Goal: Task Accomplishment & Management: Manage account settings

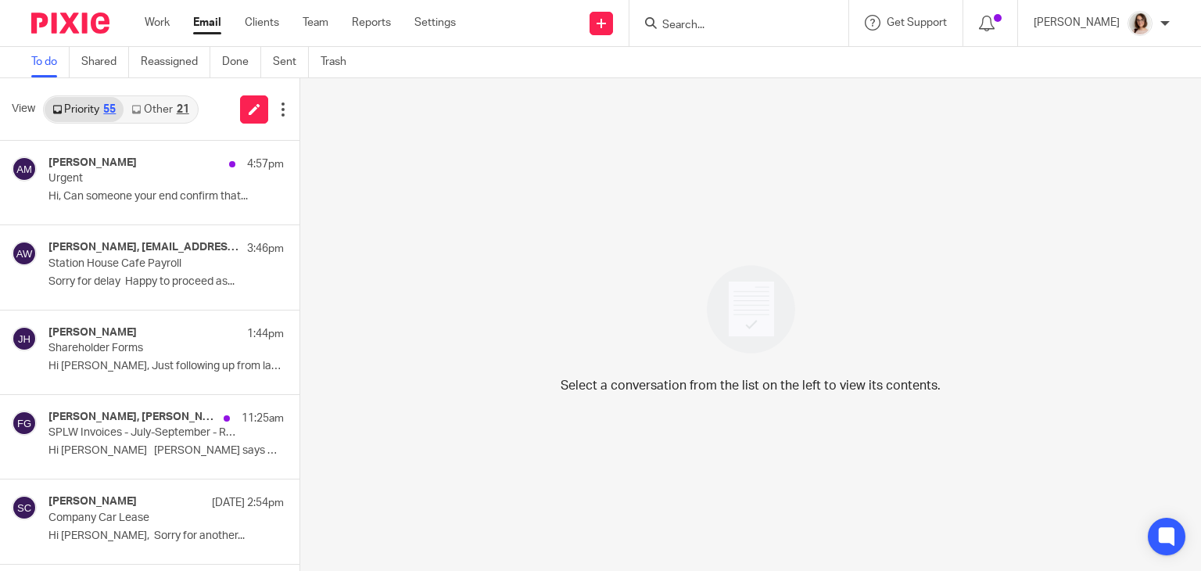
click at [152, 113] on link "Other 21" at bounding box center [160, 109] width 73 height 25
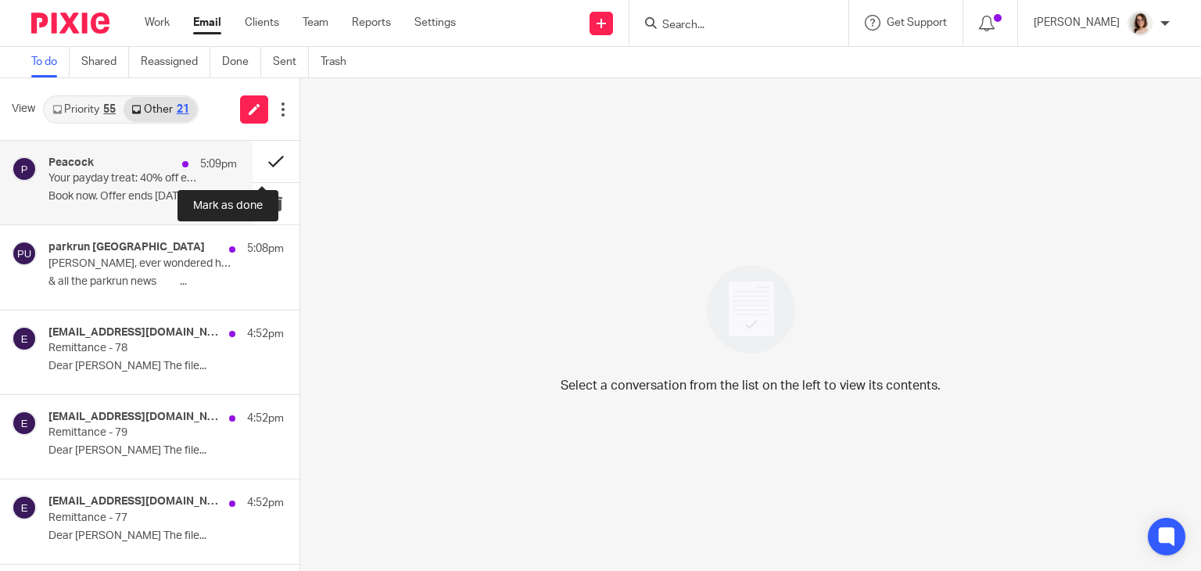
click at [257, 161] on button at bounding box center [276, 161] width 47 height 41
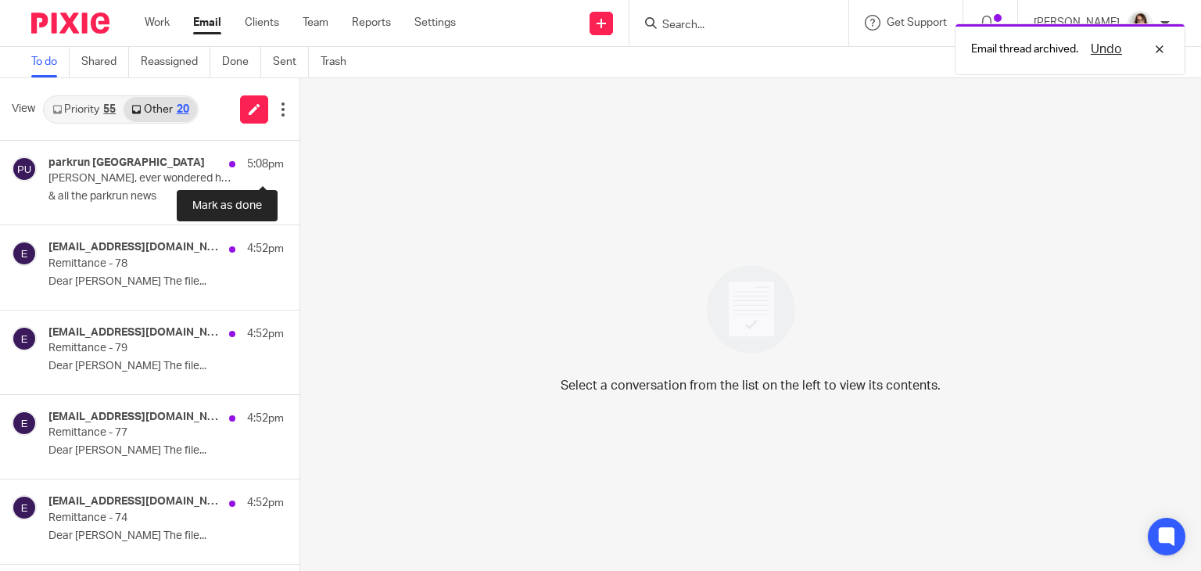
click at [300, 161] on button at bounding box center [306, 161] width 13 height 41
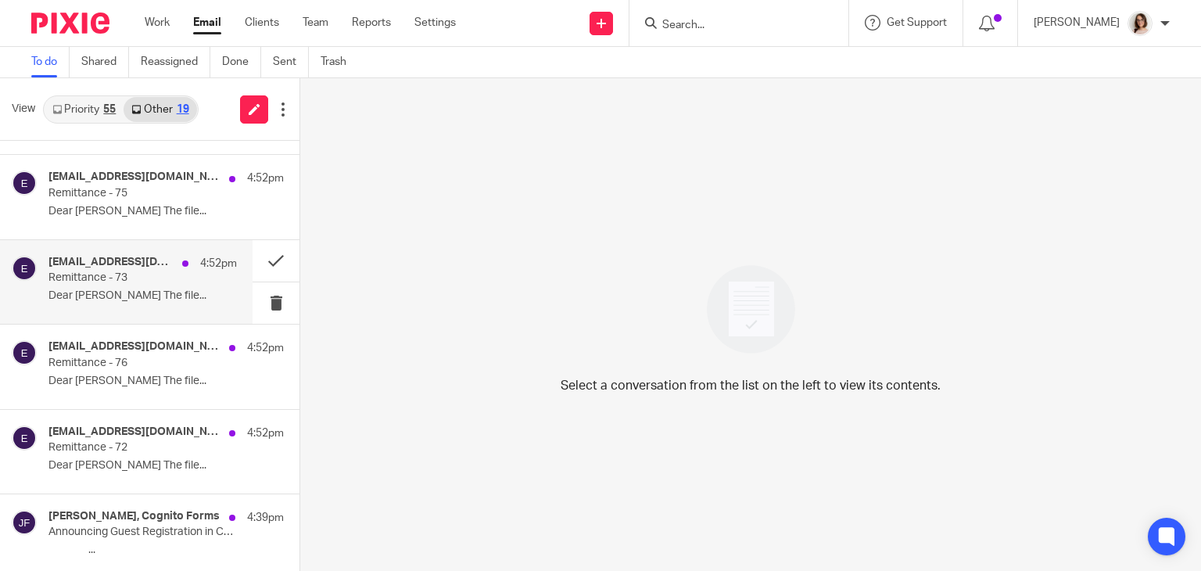
scroll to position [325, 0]
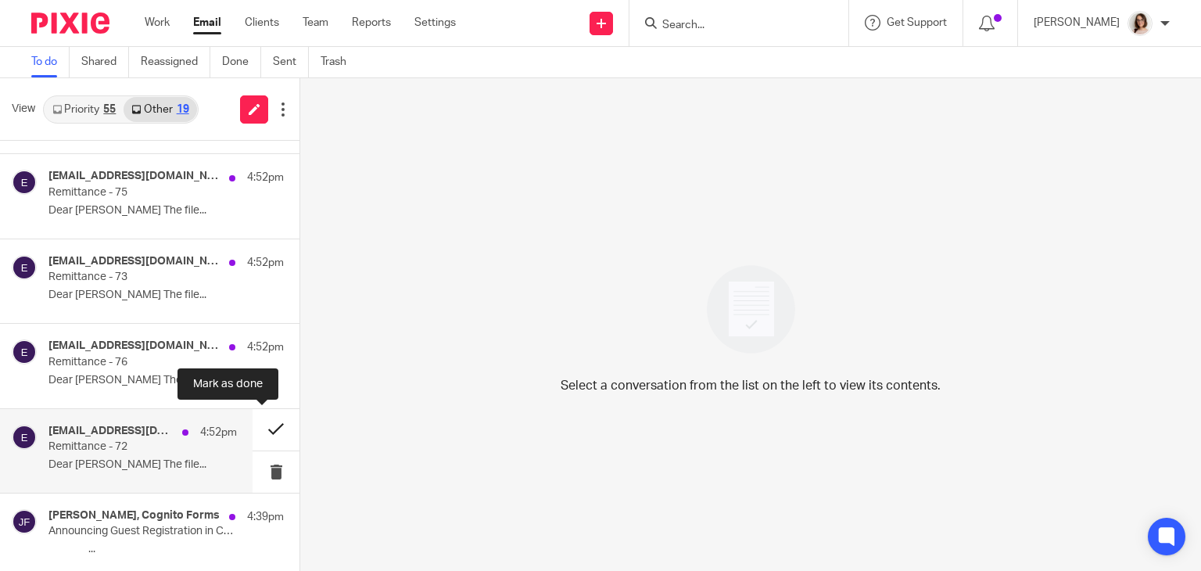
click at [263, 432] on button at bounding box center [276, 429] width 47 height 41
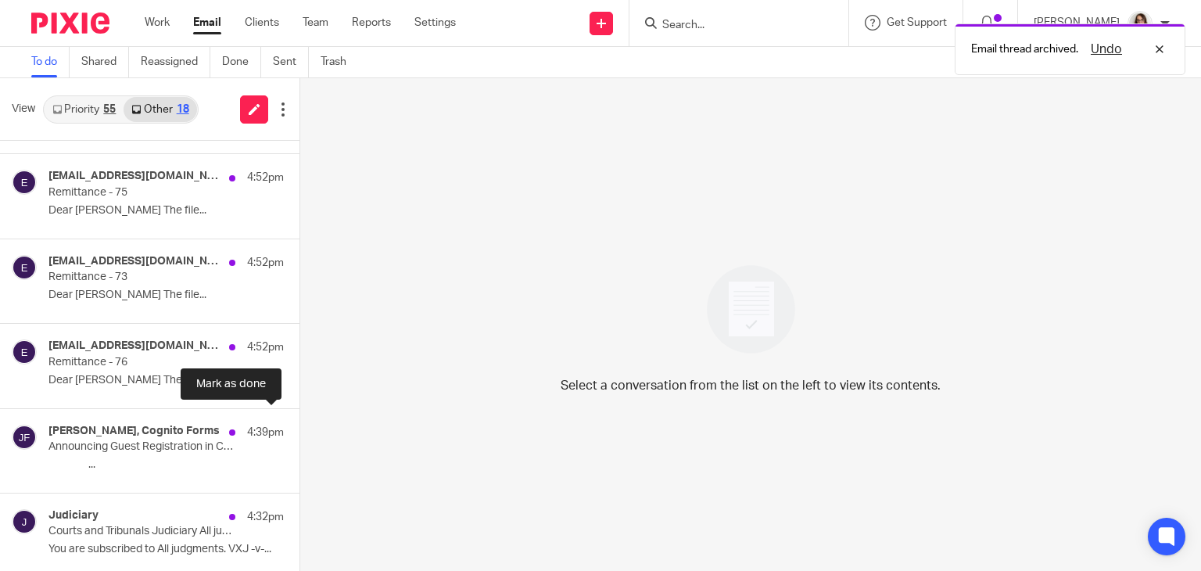
click at [300, 432] on button at bounding box center [306, 429] width 13 height 41
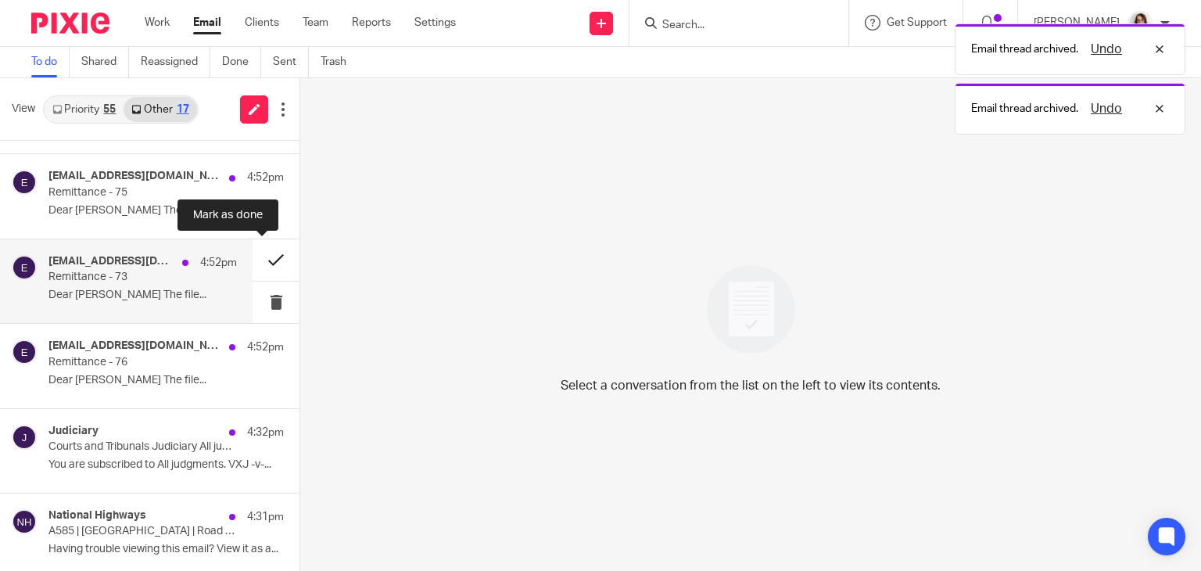
click at [262, 264] on button at bounding box center [276, 259] width 47 height 41
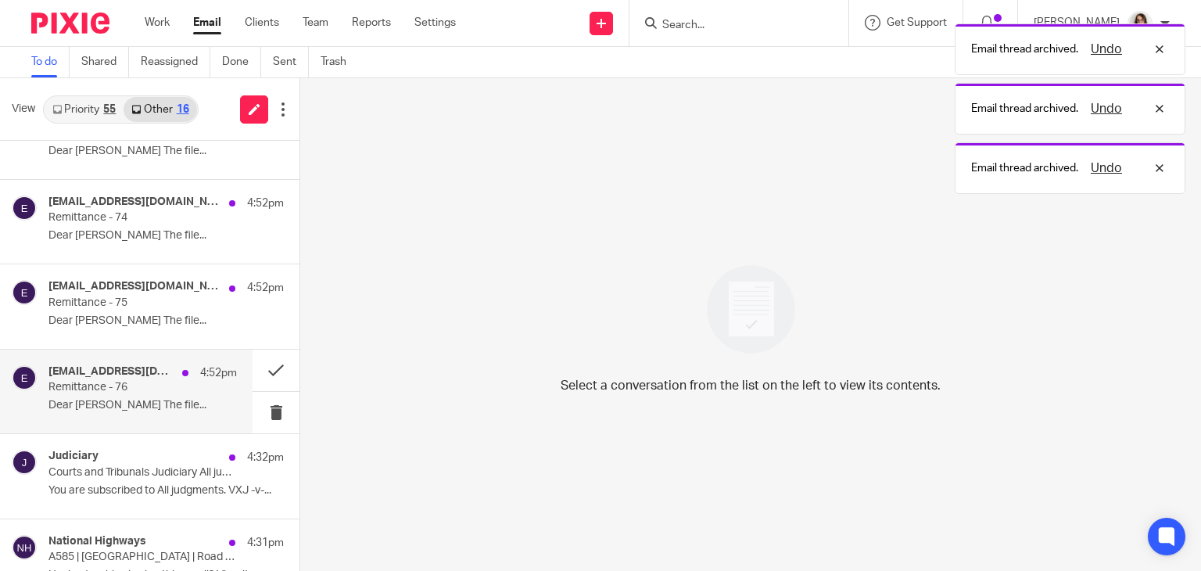
scroll to position [210, 0]
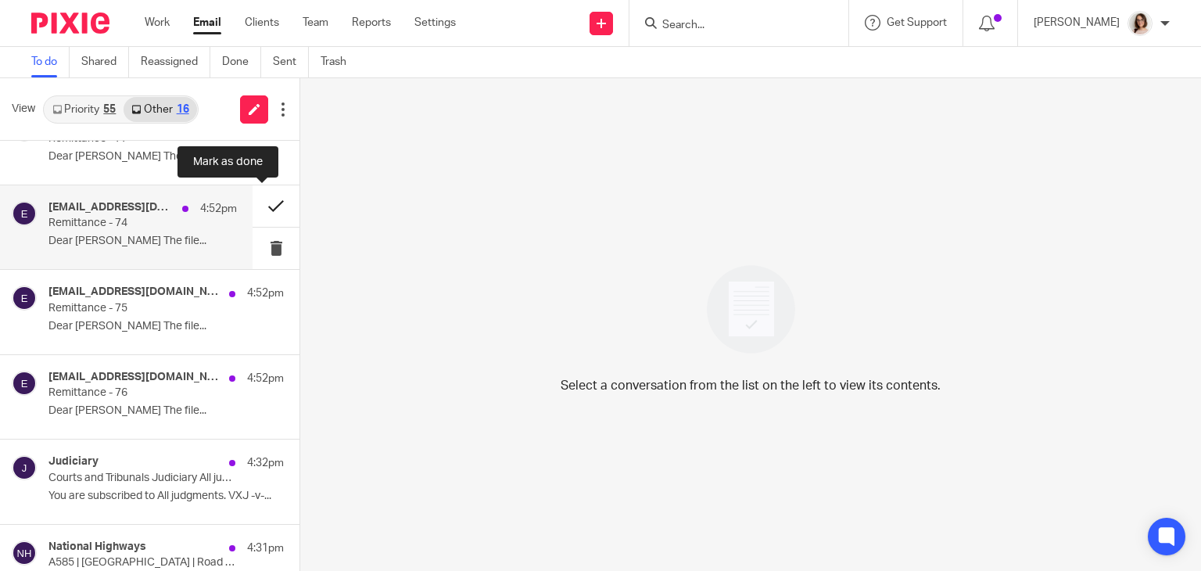
click at [260, 207] on button at bounding box center [276, 205] width 47 height 41
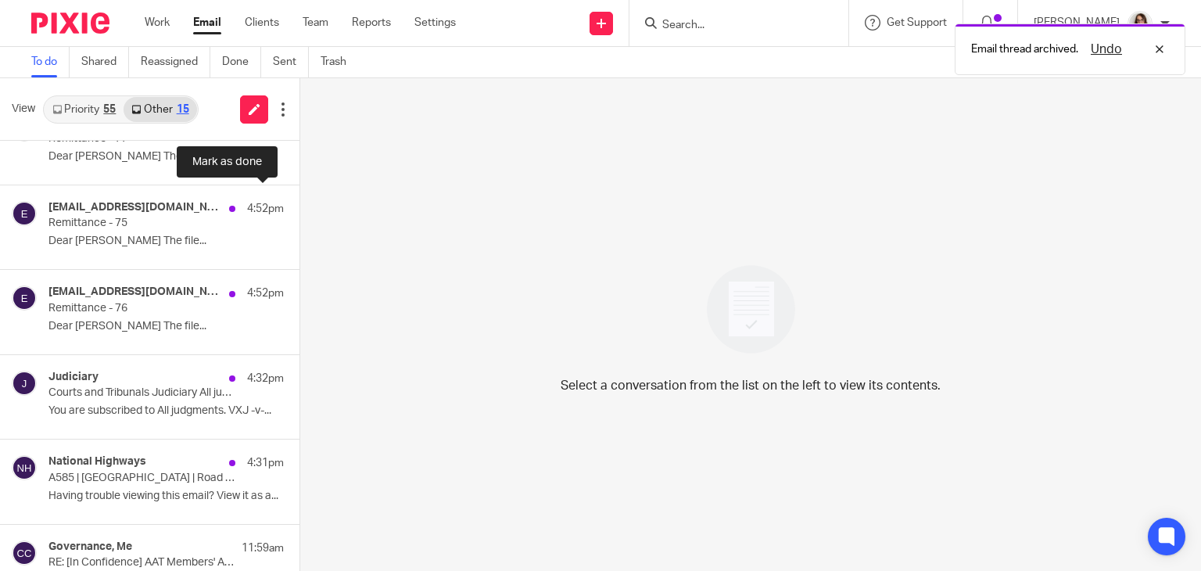
click at [300, 207] on button at bounding box center [306, 205] width 13 height 41
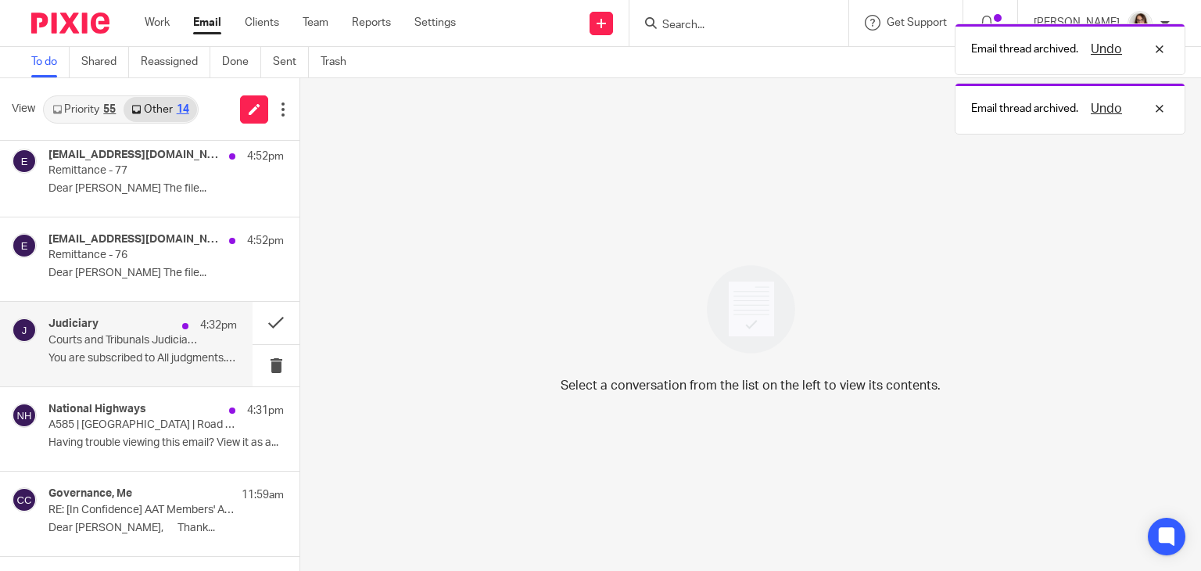
scroll to position [178, 0]
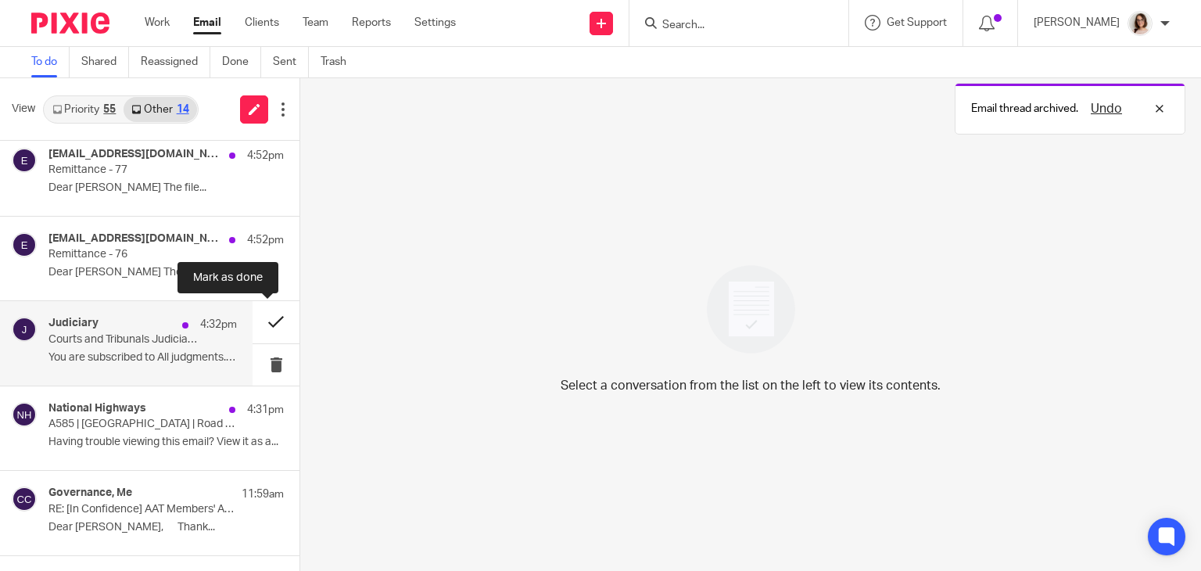
click at [263, 325] on button at bounding box center [276, 321] width 47 height 41
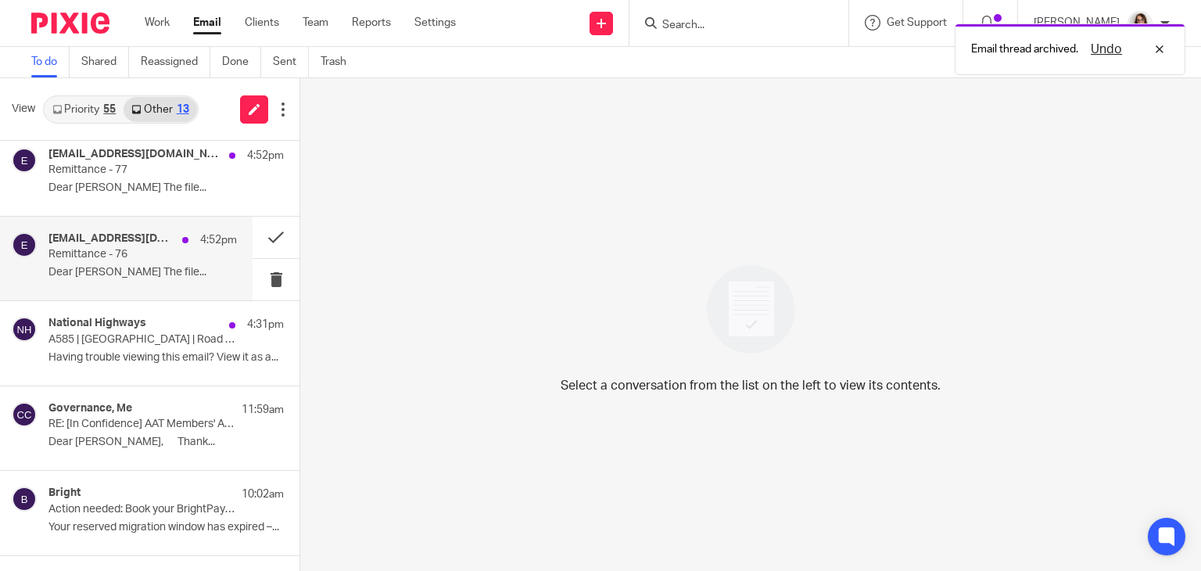
click at [142, 256] on p "Remittance - 76" at bounding box center [123, 254] width 151 height 13
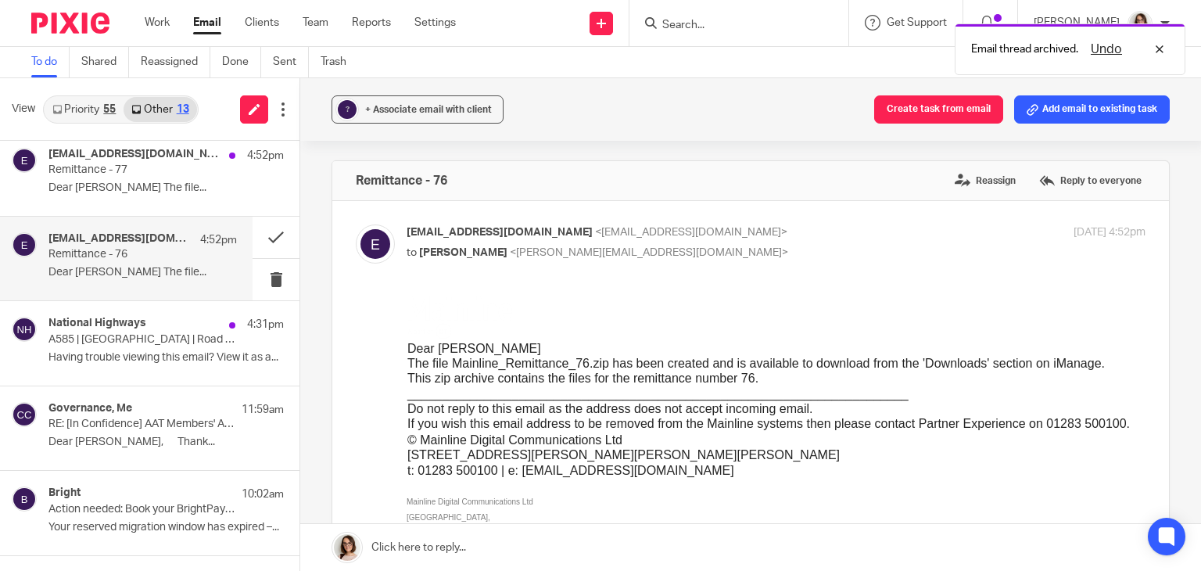
scroll to position [0, 0]
click at [210, 28] on link "Email" at bounding box center [207, 23] width 28 height 16
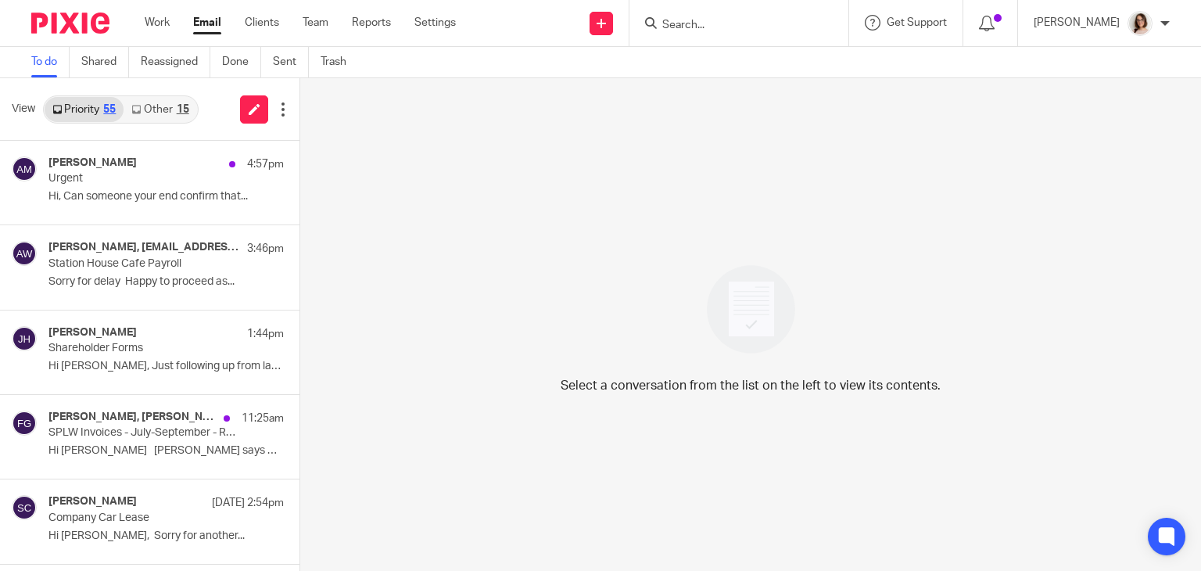
click at [161, 107] on link "Other 15" at bounding box center [160, 109] width 73 height 25
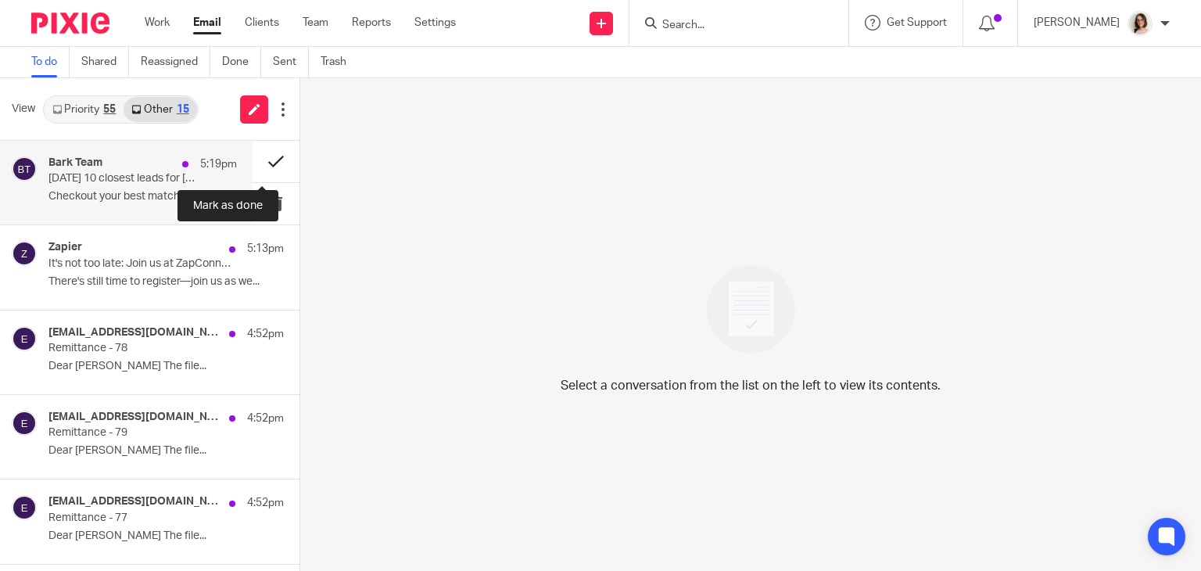
click at [265, 159] on button at bounding box center [276, 161] width 47 height 41
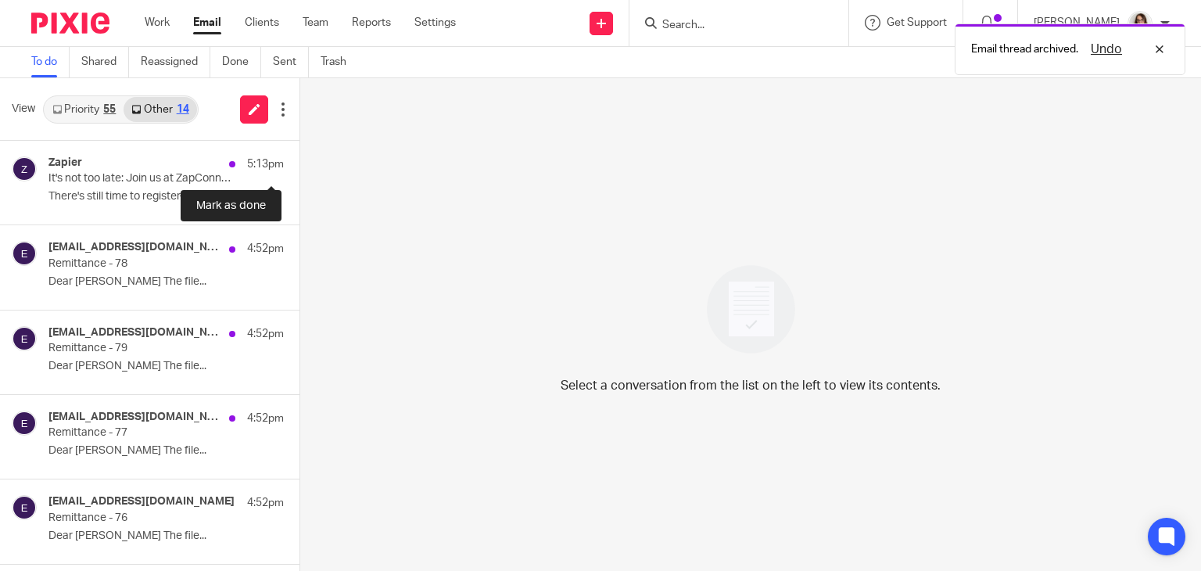
click at [300, 159] on button at bounding box center [306, 161] width 13 height 41
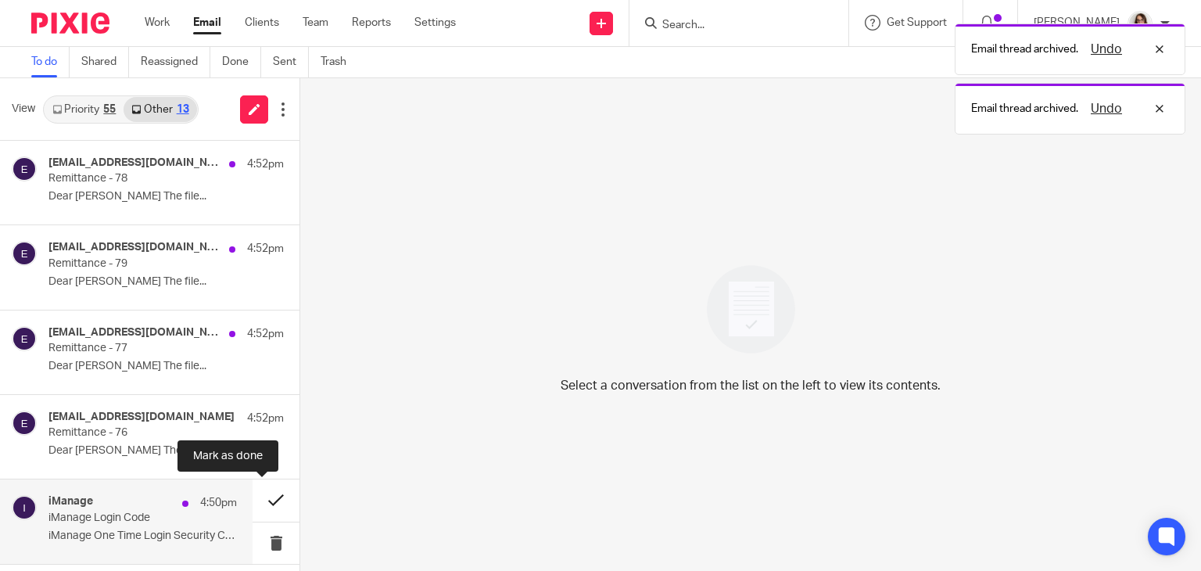
click at [260, 504] on button at bounding box center [276, 499] width 47 height 41
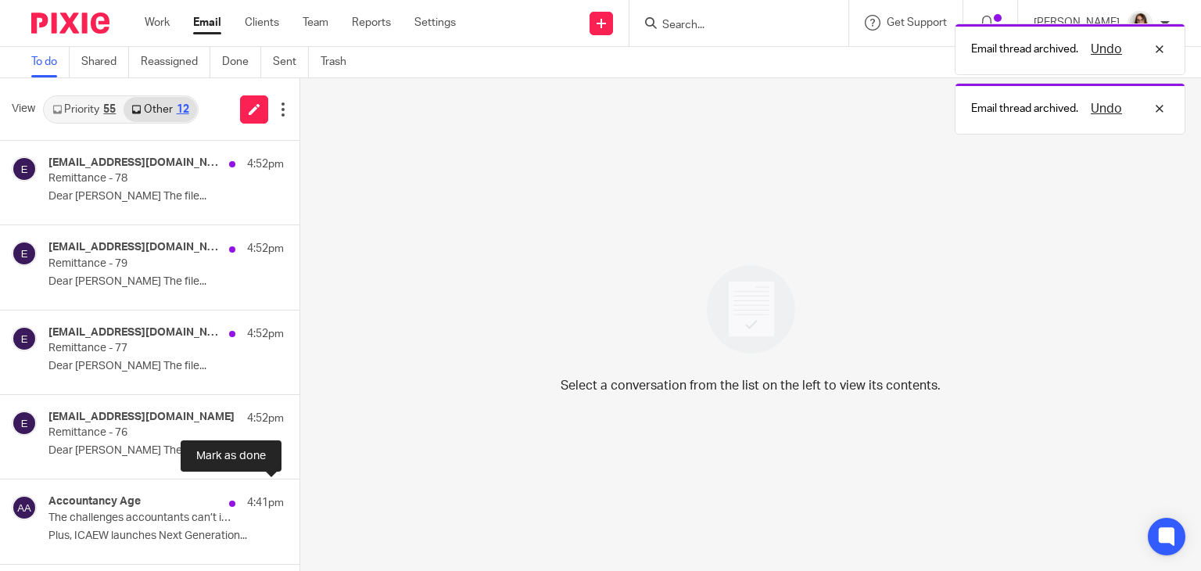
click at [300, 504] on button at bounding box center [306, 499] width 13 height 41
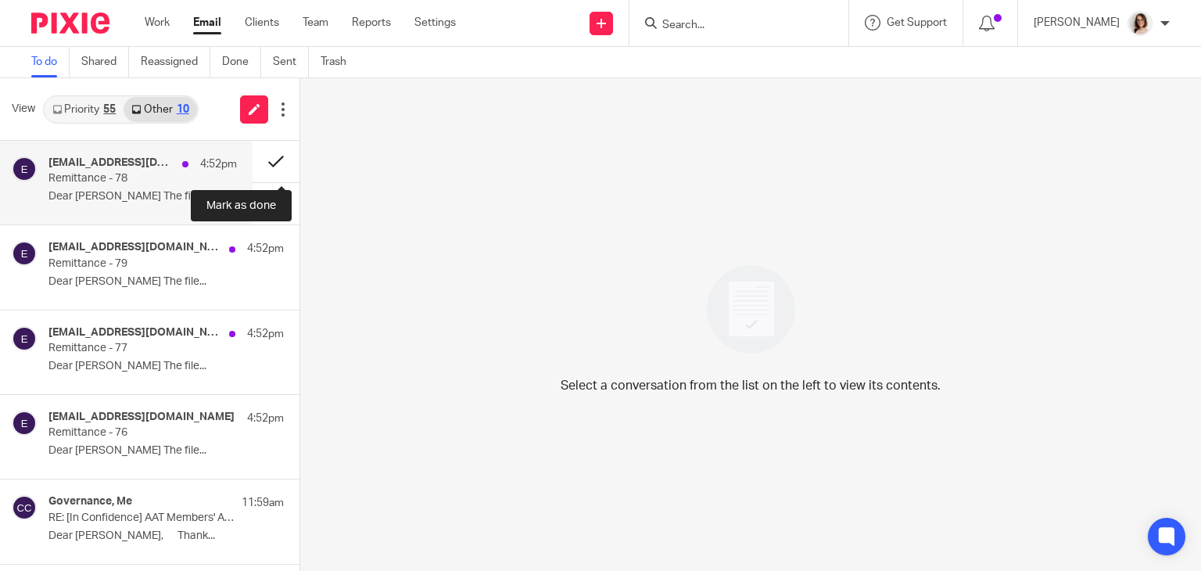
click at [269, 167] on button at bounding box center [276, 161] width 47 height 41
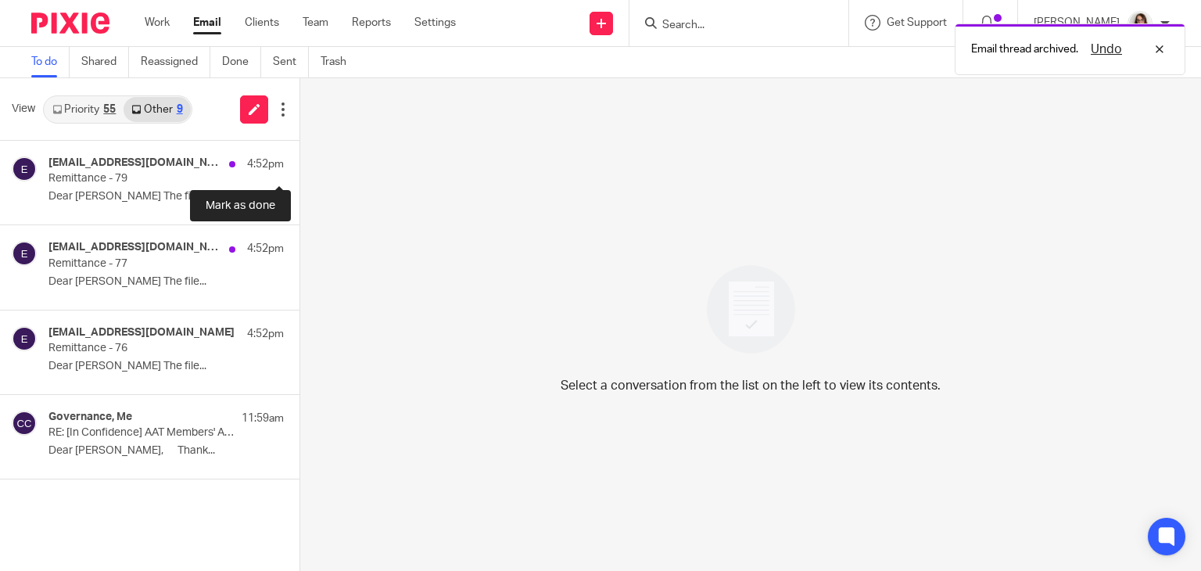
click at [300, 167] on button at bounding box center [306, 161] width 13 height 41
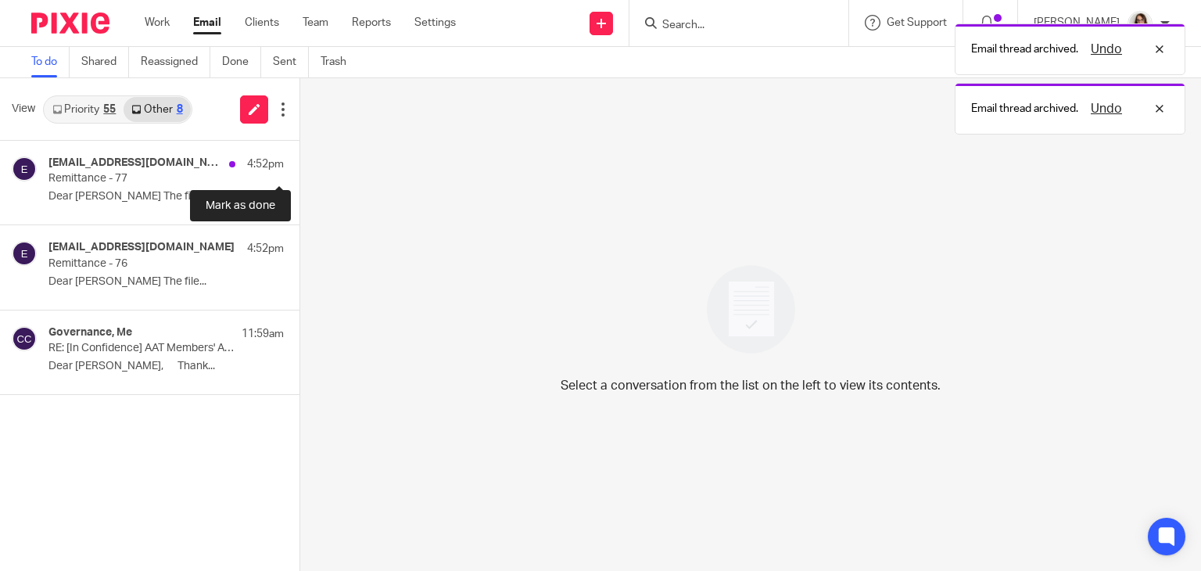
click at [300, 167] on button at bounding box center [306, 161] width 13 height 41
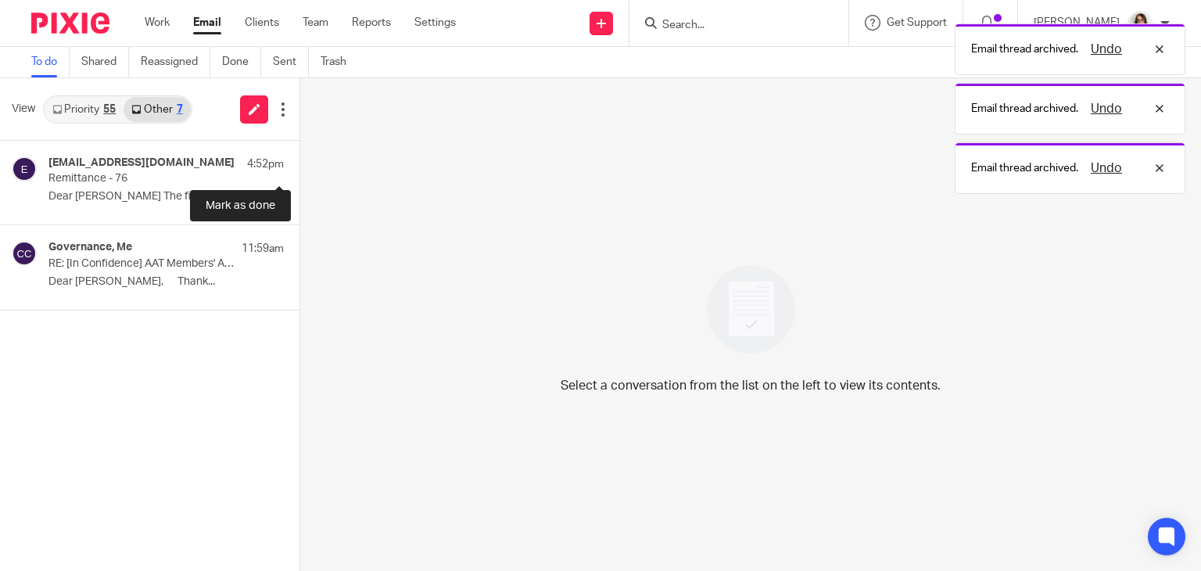
click at [300, 167] on button at bounding box center [306, 161] width 13 height 41
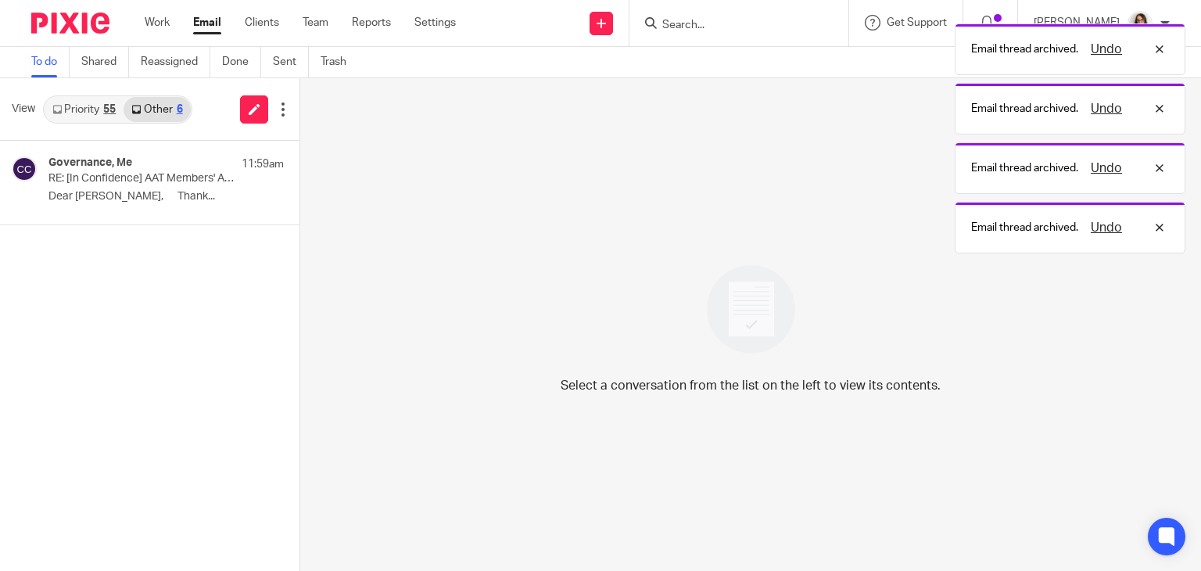
click at [210, 26] on link "Email" at bounding box center [207, 23] width 28 height 16
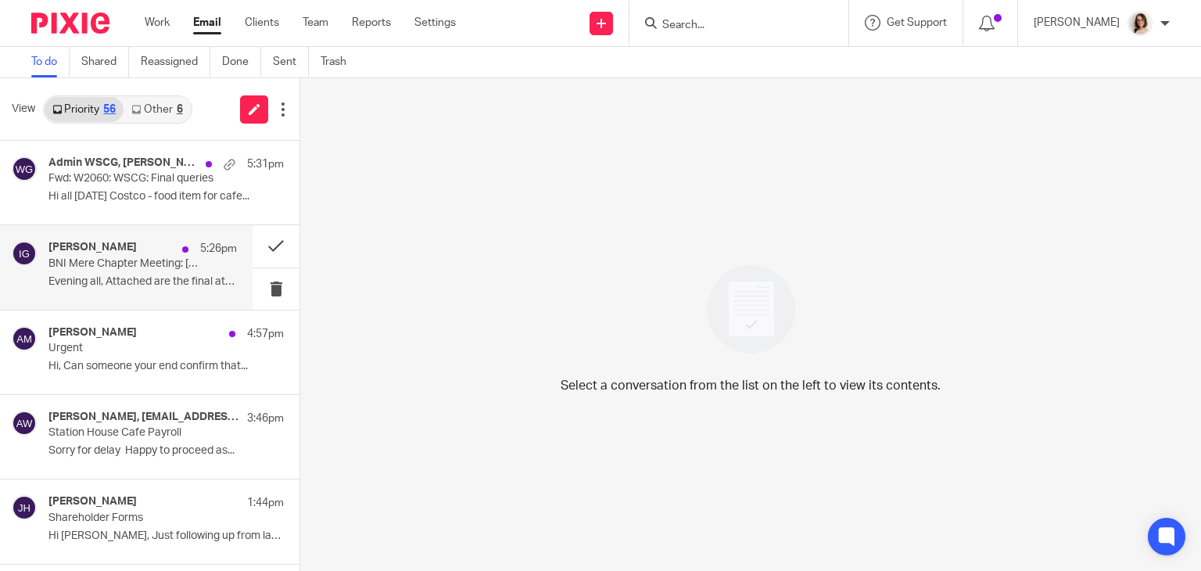
click at [164, 275] on p "Evening all, Attached are the final attendance..." at bounding box center [142, 281] width 188 height 13
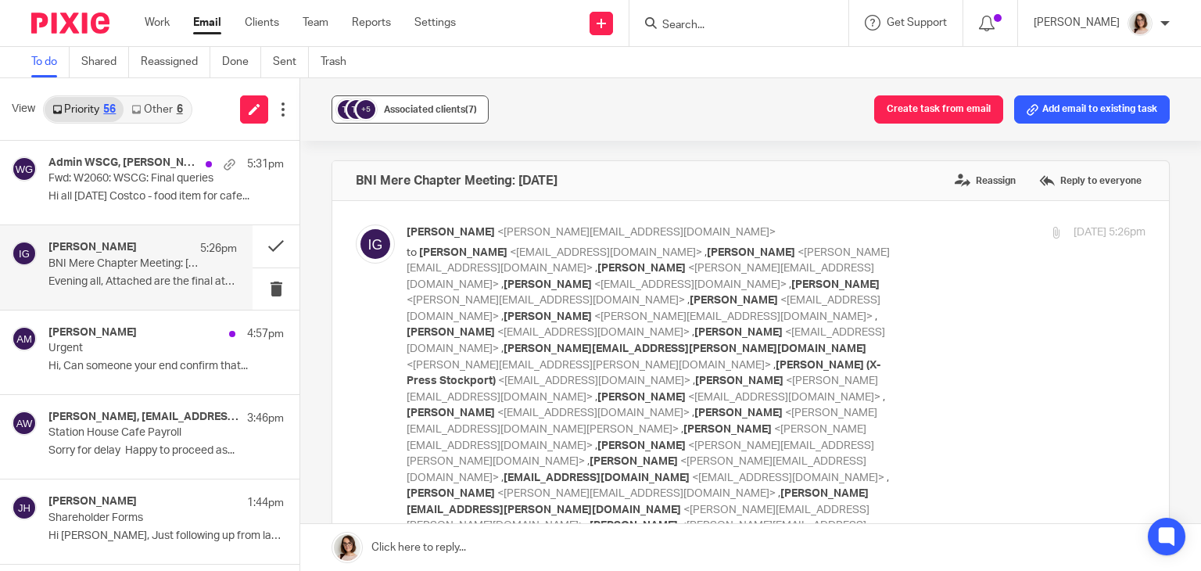
click at [409, 117] on div "Associated clients (7)" at bounding box center [430, 110] width 93 height 16
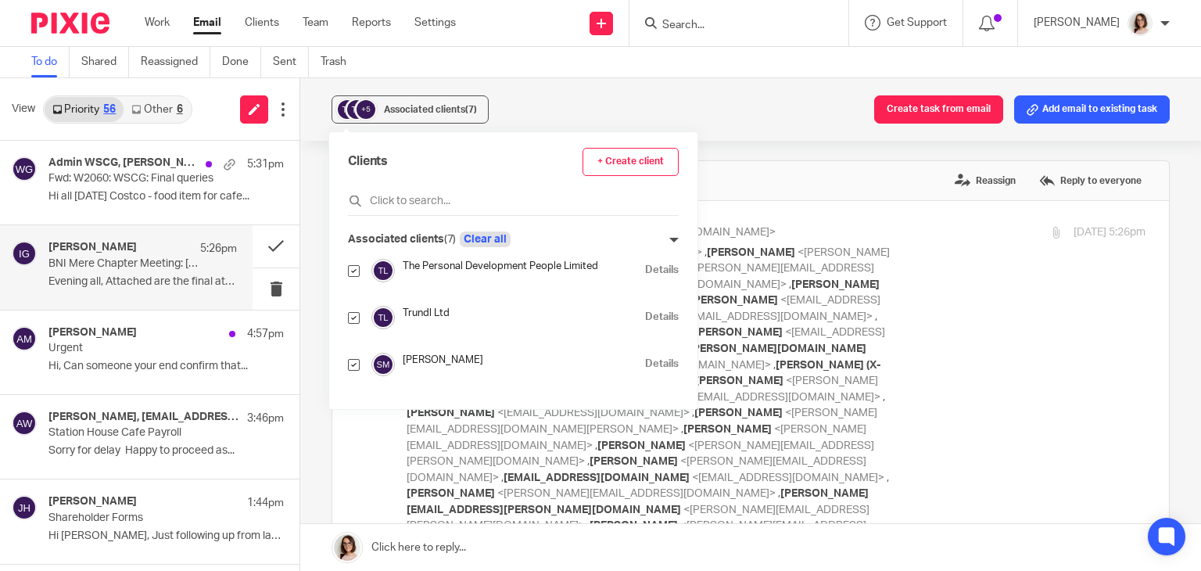
click at [485, 242] on button "Clear all" at bounding box center [485, 239] width 51 height 16
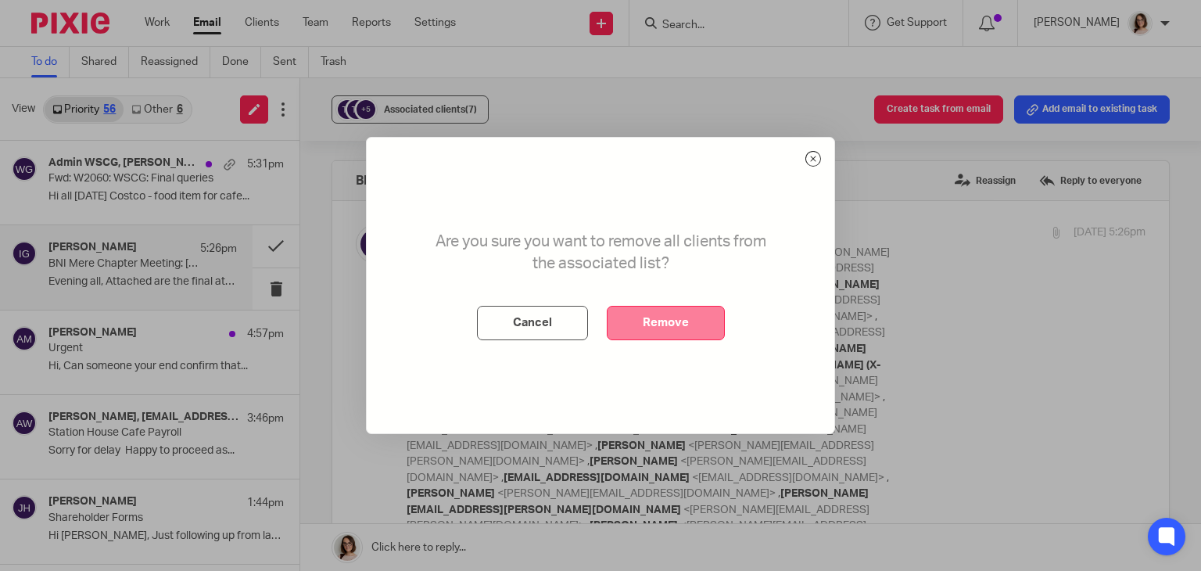
click at [680, 335] on button "Remove" at bounding box center [666, 323] width 118 height 34
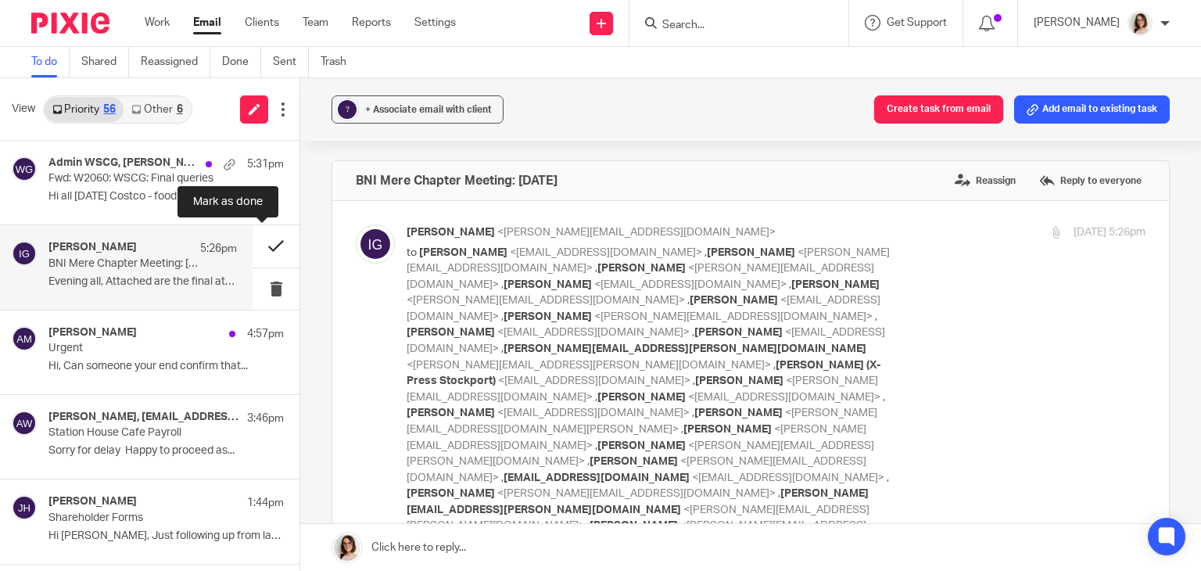
click at [260, 248] on button at bounding box center [276, 245] width 47 height 41
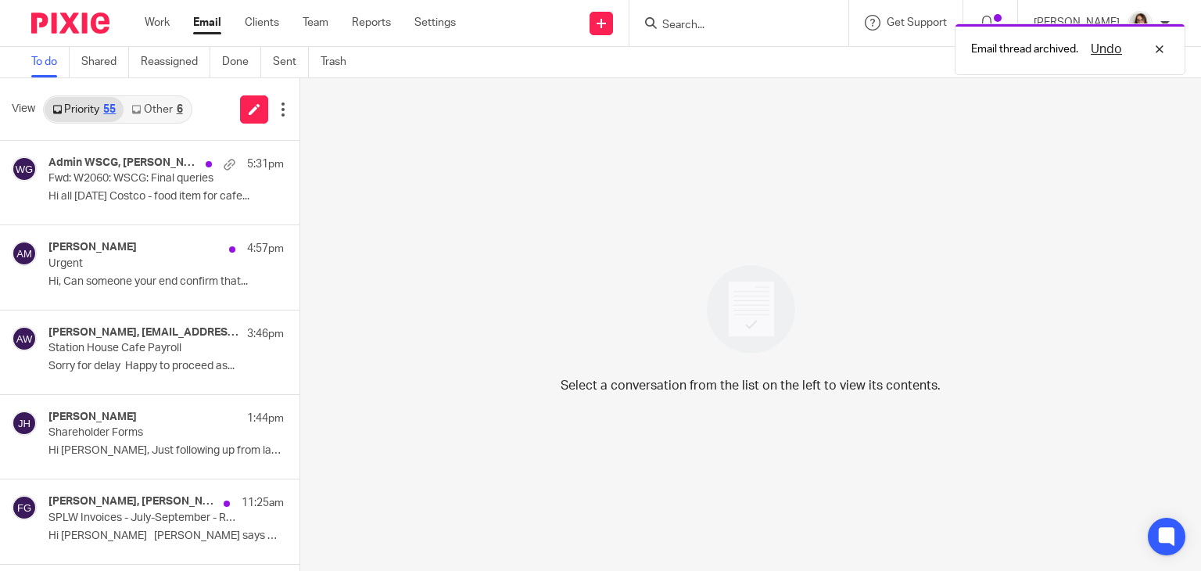
click at [210, 23] on link "Email" at bounding box center [207, 23] width 28 height 16
click at [162, 106] on link "Other 6" at bounding box center [157, 109] width 66 height 25
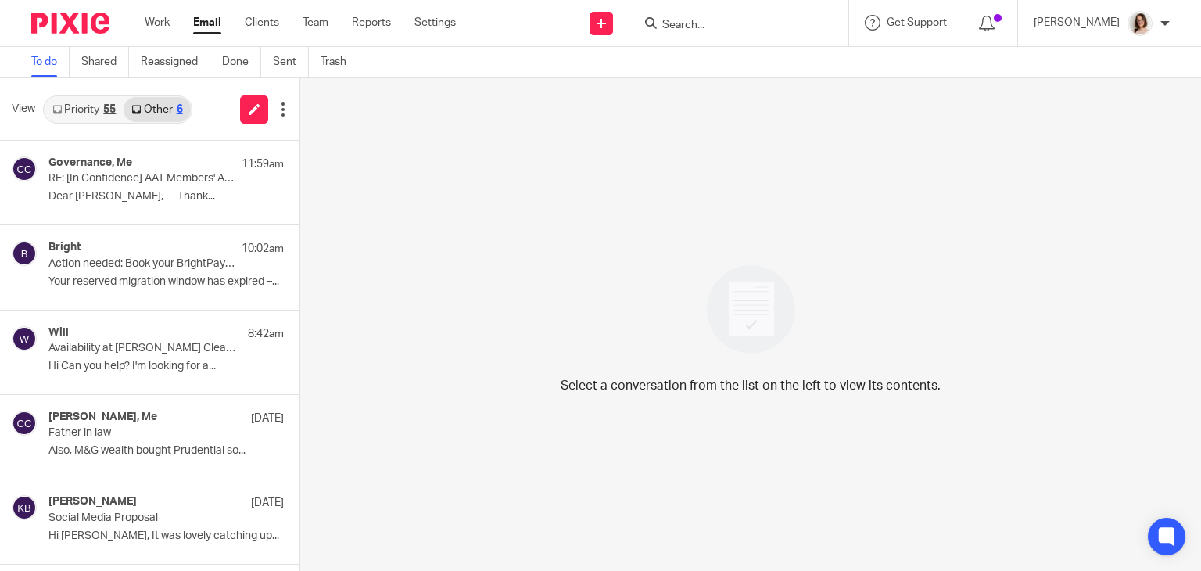
click at [208, 23] on link "Email" at bounding box center [207, 23] width 28 height 16
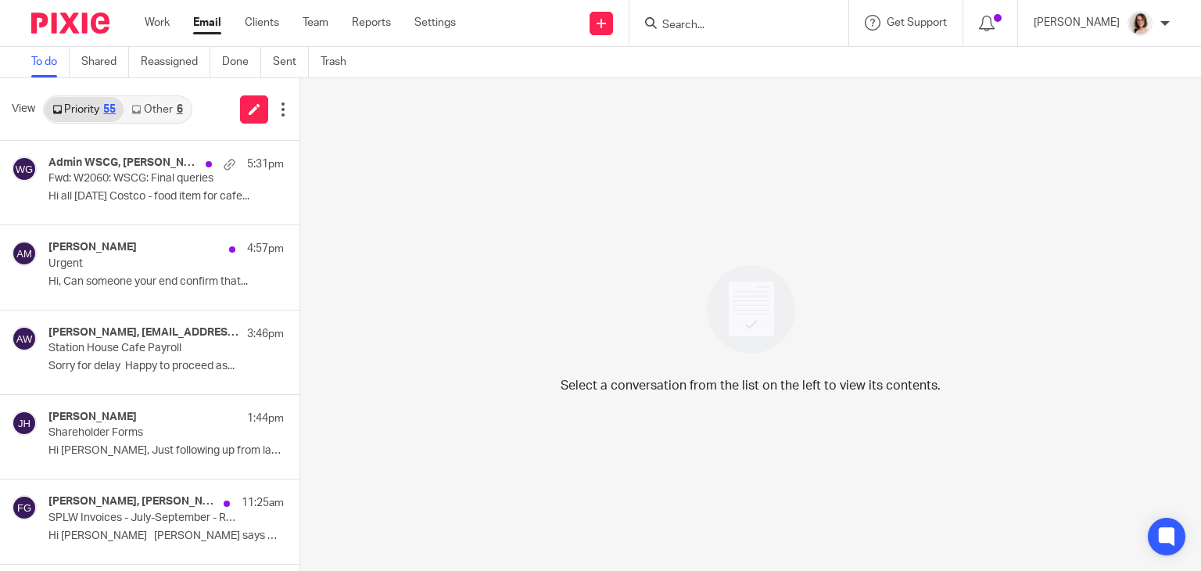
click at [207, 22] on link "Email" at bounding box center [207, 23] width 28 height 16
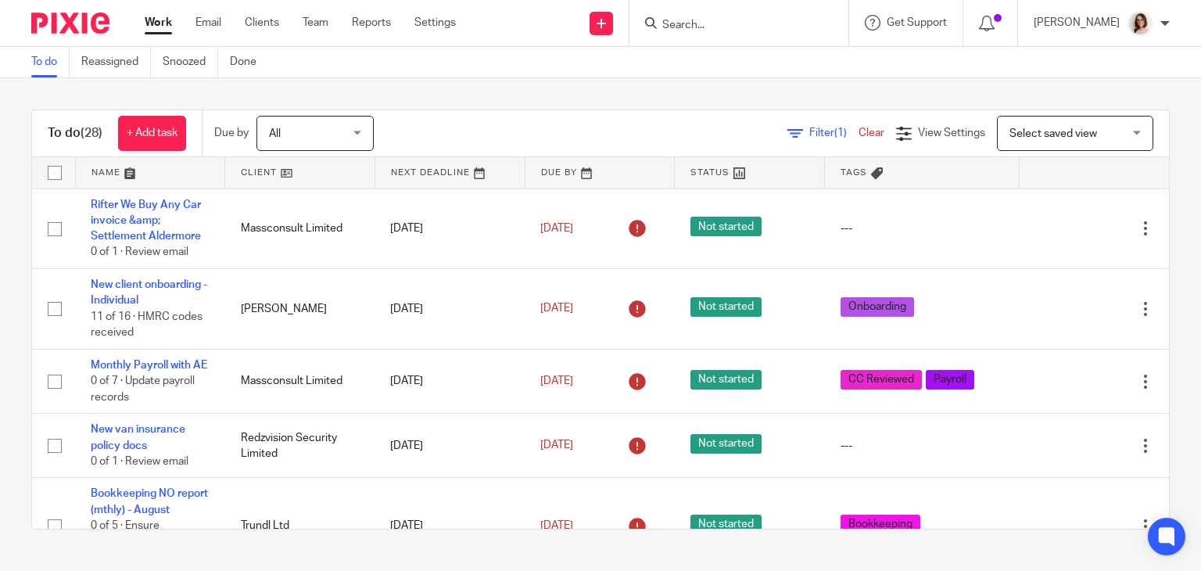
scroll to position [121, 0]
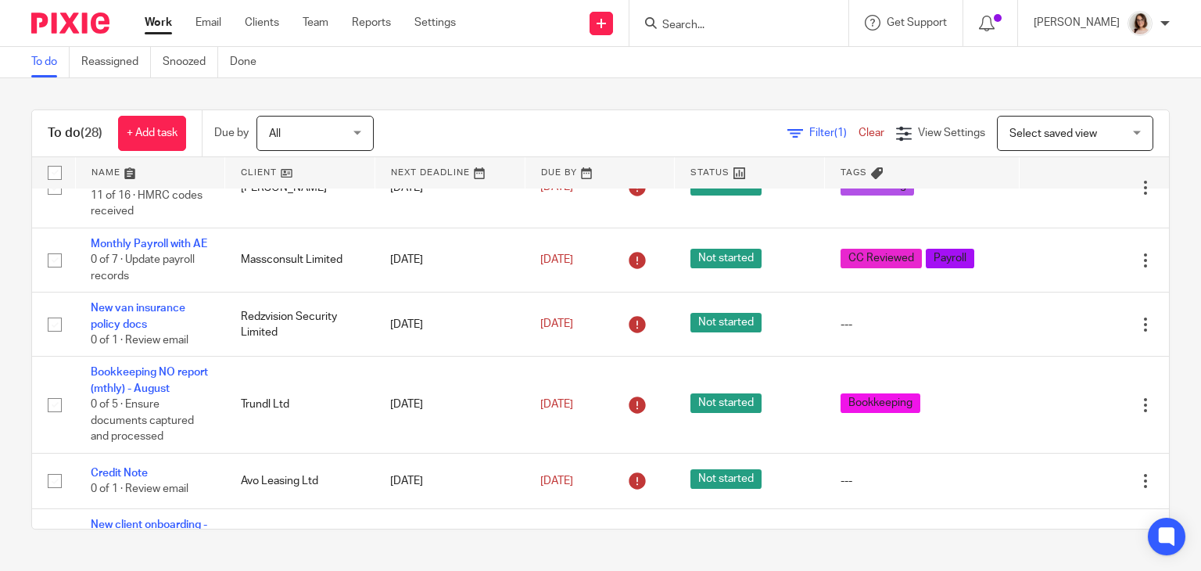
click at [707, 22] on input "Search" at bounding box center [731, 26] width 141 height 14
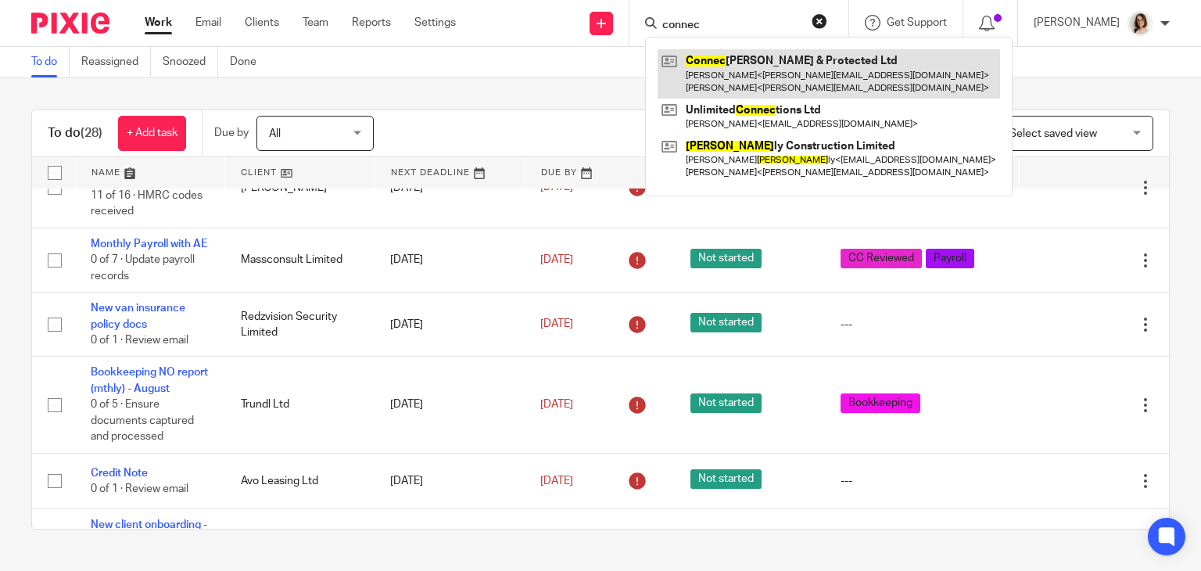
type input "connec"
click at [732, 59] on link at bounding box center [829, 73] width 343 height 48
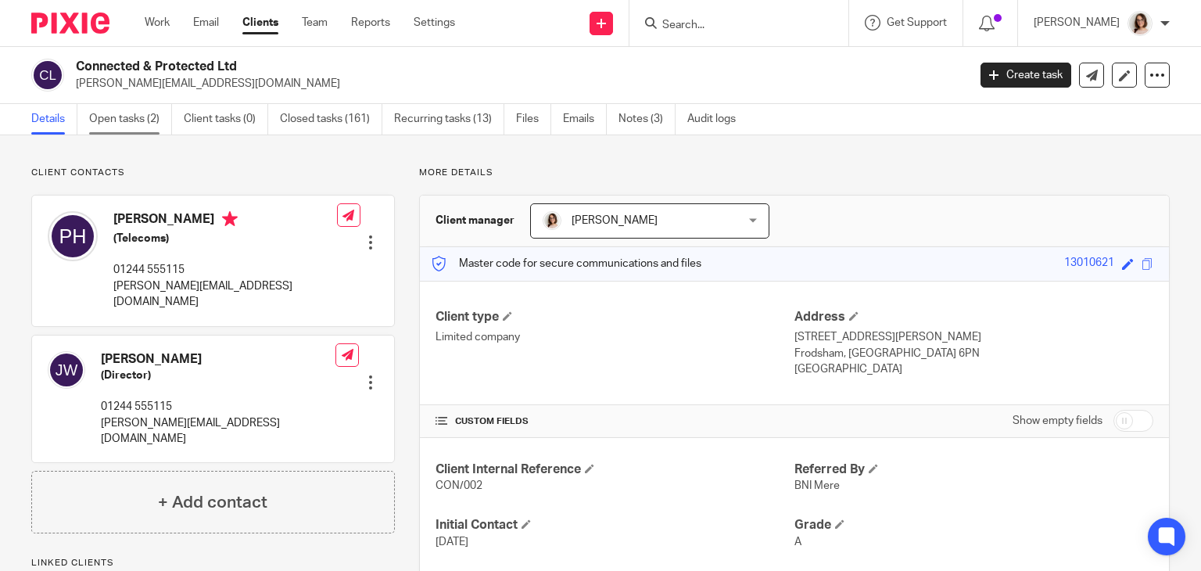
click at [113, 117] on link "Open tasks (2)" at bounding box center [130, 119] width 83 height 30
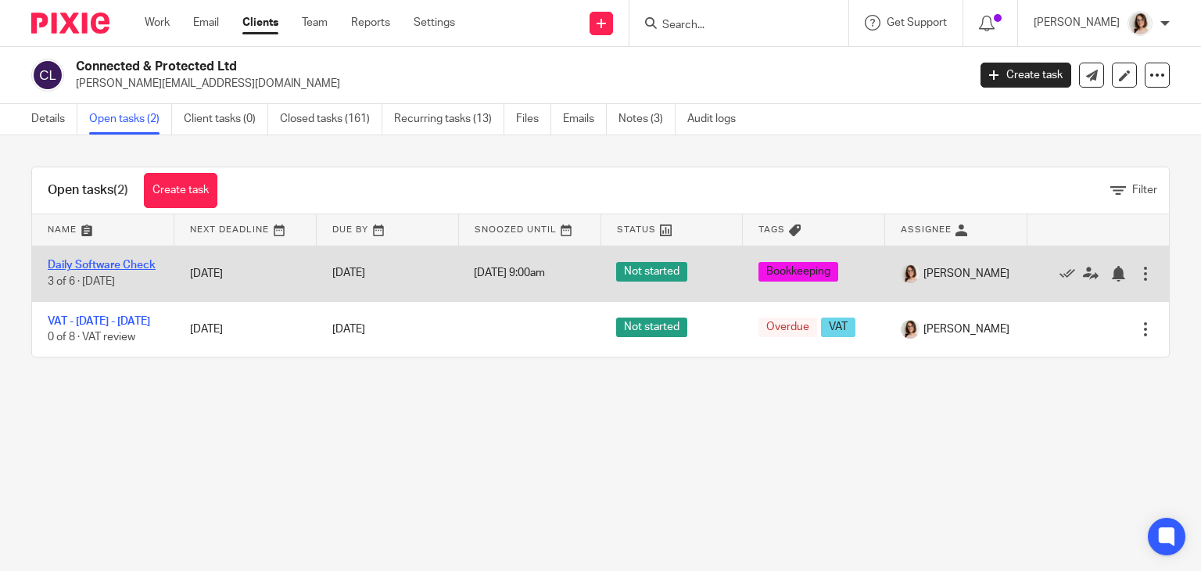
click at [100, 262] on link "Daily Software Check" at bounding box center [102, 265] width 108 height 11
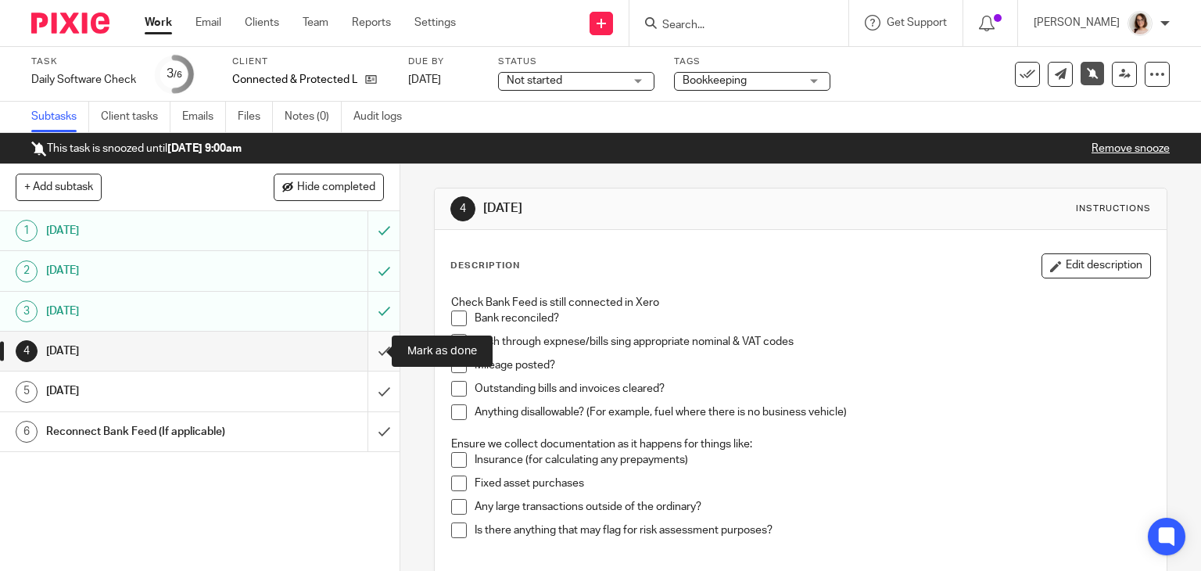
click at [365, 348] on input "submit" at bounding box center [200, 351] width 400 height 39
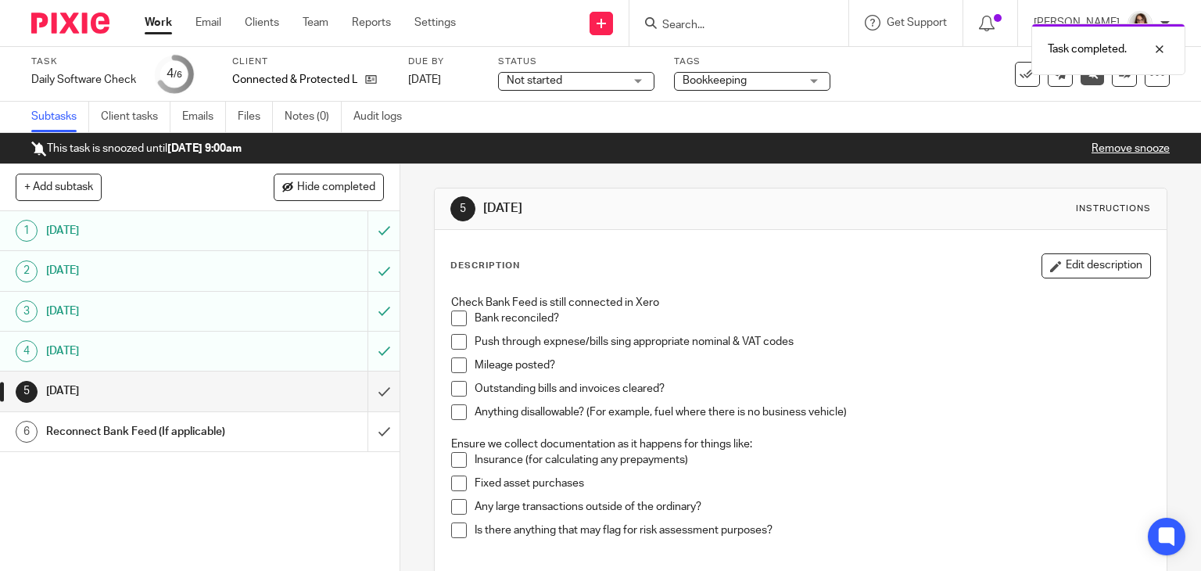
click at [1118, 145] on link "Remove snooze" at bounding box center [1131, 148] width 78 height 11
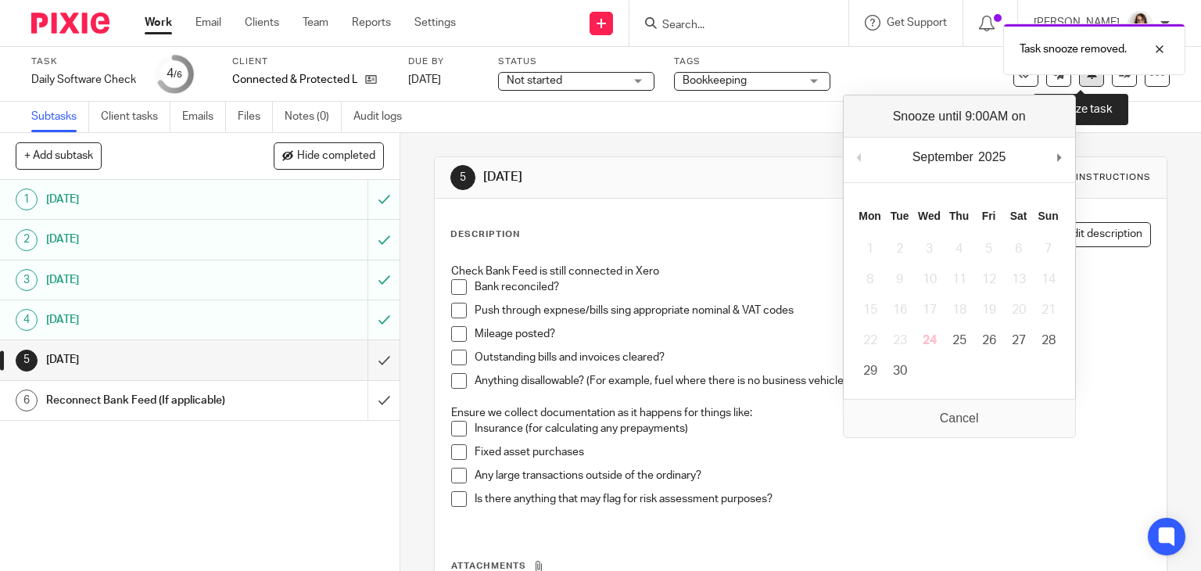
click at [1086, 79] on icon at bounding box center [1092, 73] width 12 height 12
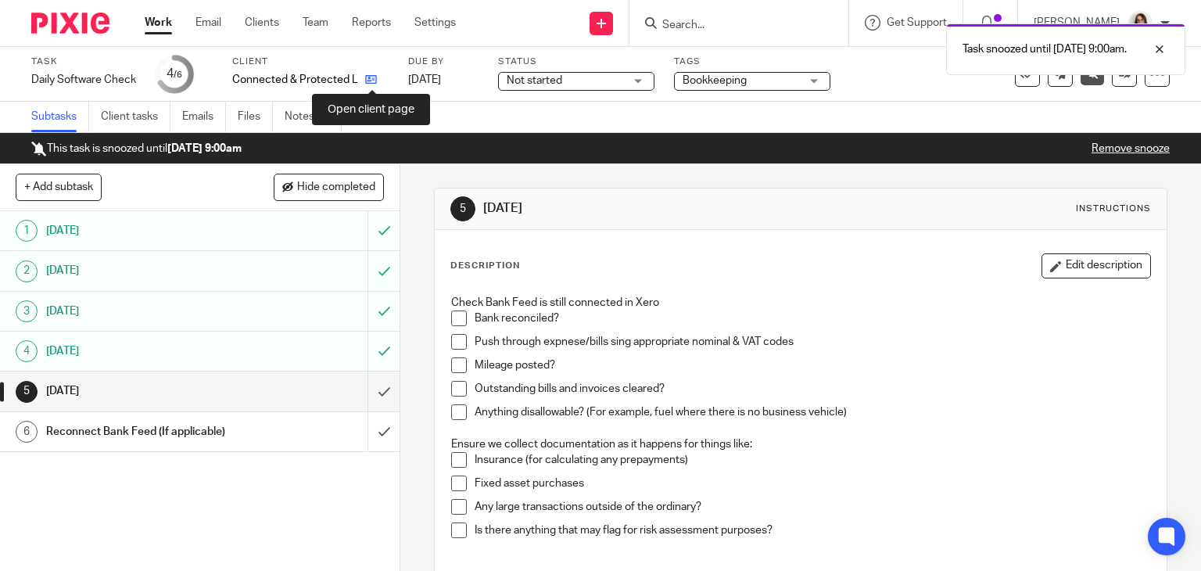
click at [372, 80] on icon at bounding box center [371, 80] width 12 height 12
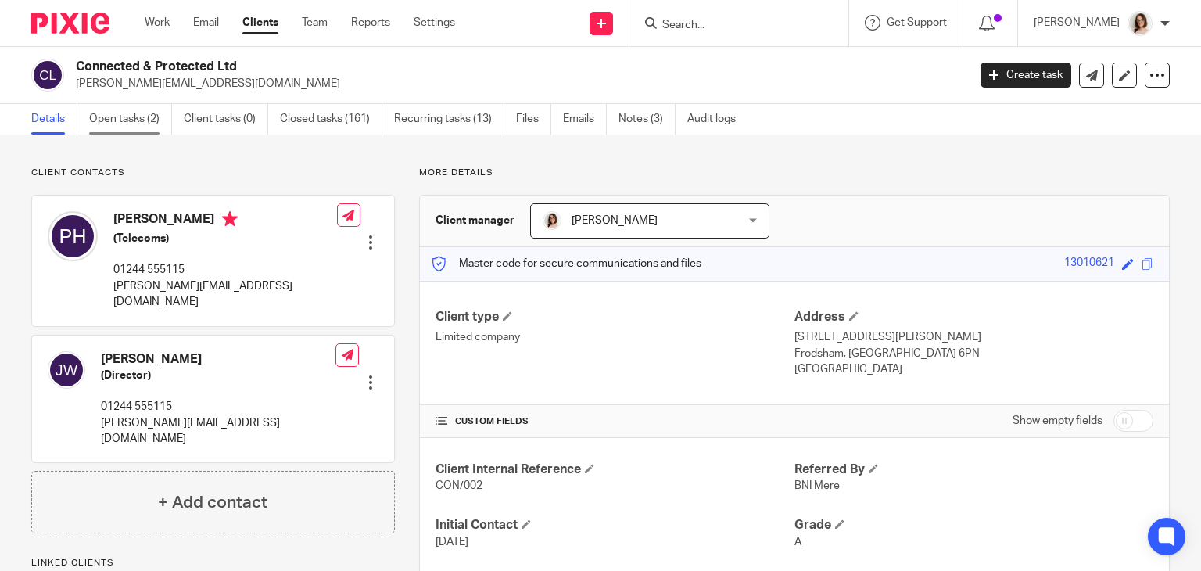
click at [129, 115] on link "Open tasks (2)" at bounding box center [130, 119] width 83 height 30
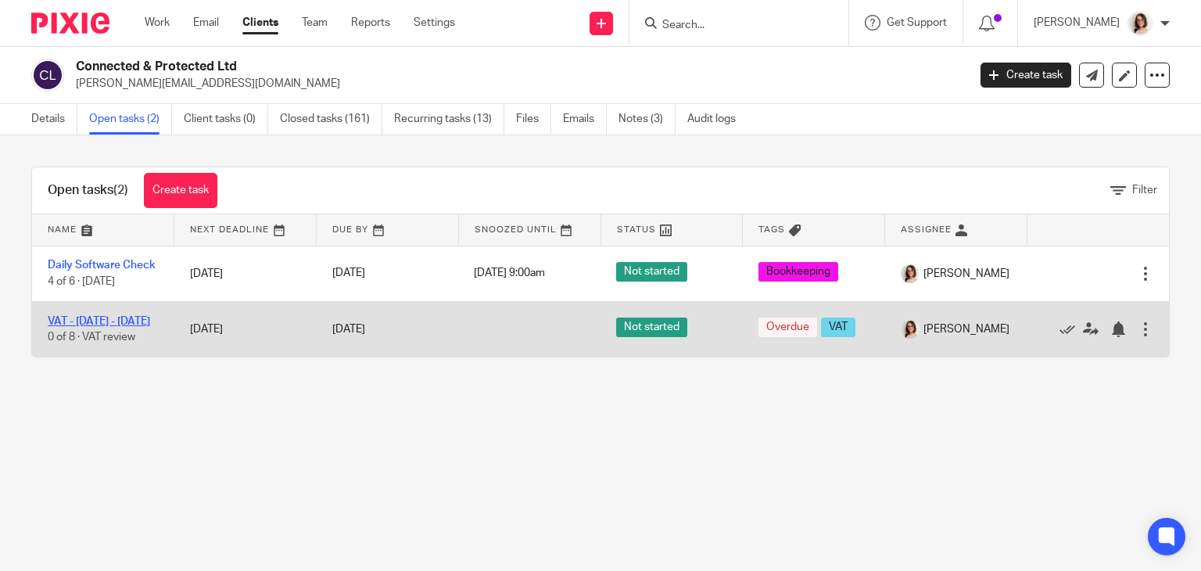
click at [124, 327] on link "VAT - [DATE] - [DATE]" at bounding box center [99, 321] width 102 height 11
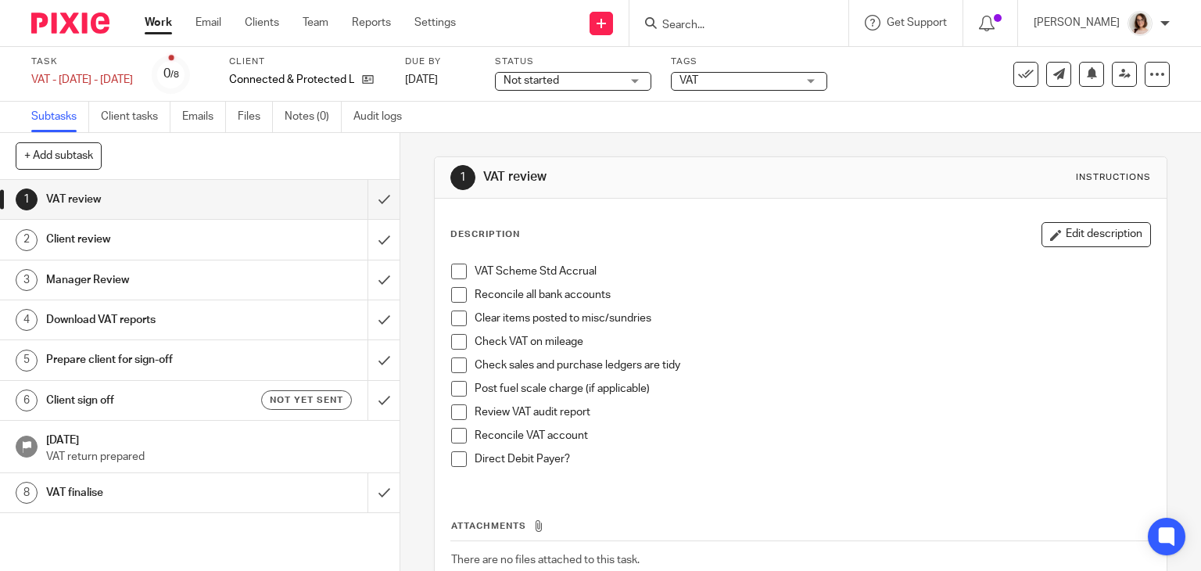
click at [454, 270] on span at bounding box center [459, 272] width 16 height 16
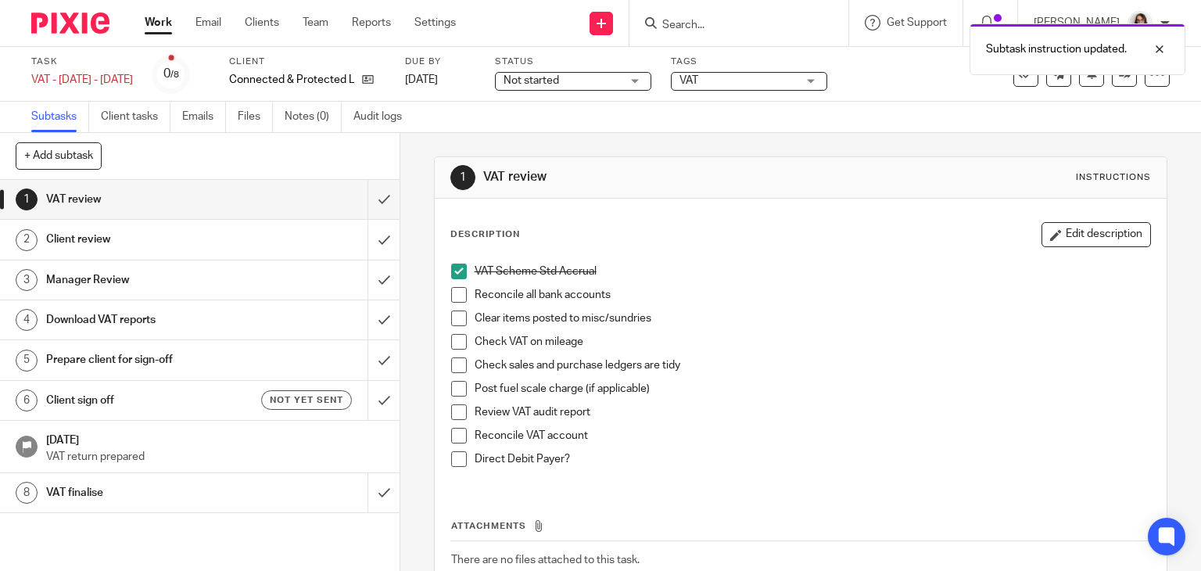
click at [454, 295] on span at bounding box center [459, 295] width 16 height 16
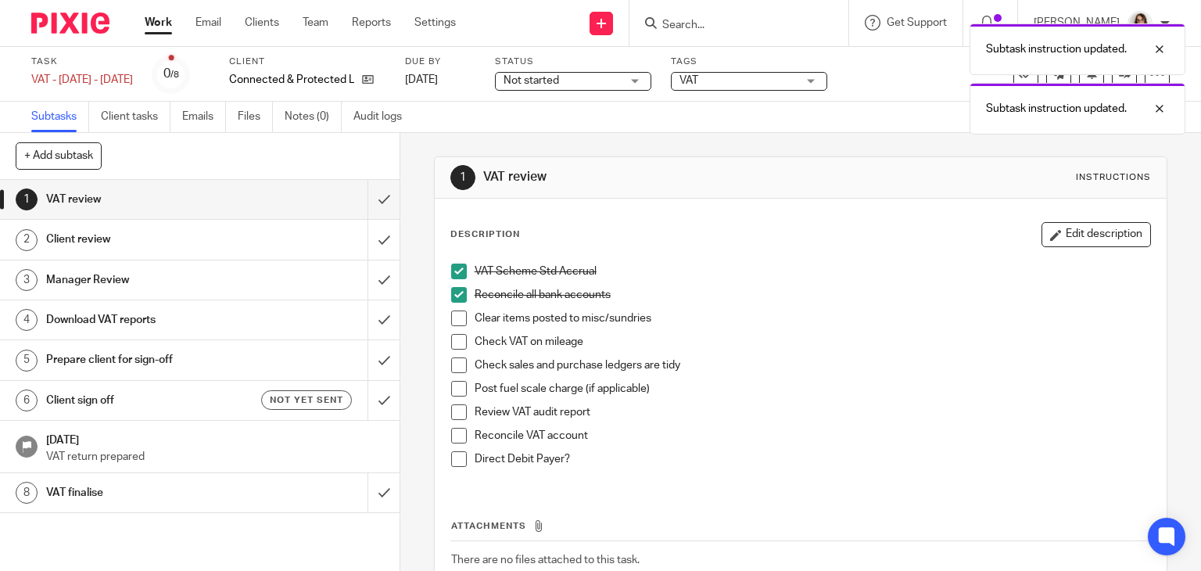
click at [455, 316] on span at bounding box center [459, 318] width 16 height 16
click at [455, 339] on span at bounding box center [459, 342] width 16 height 16
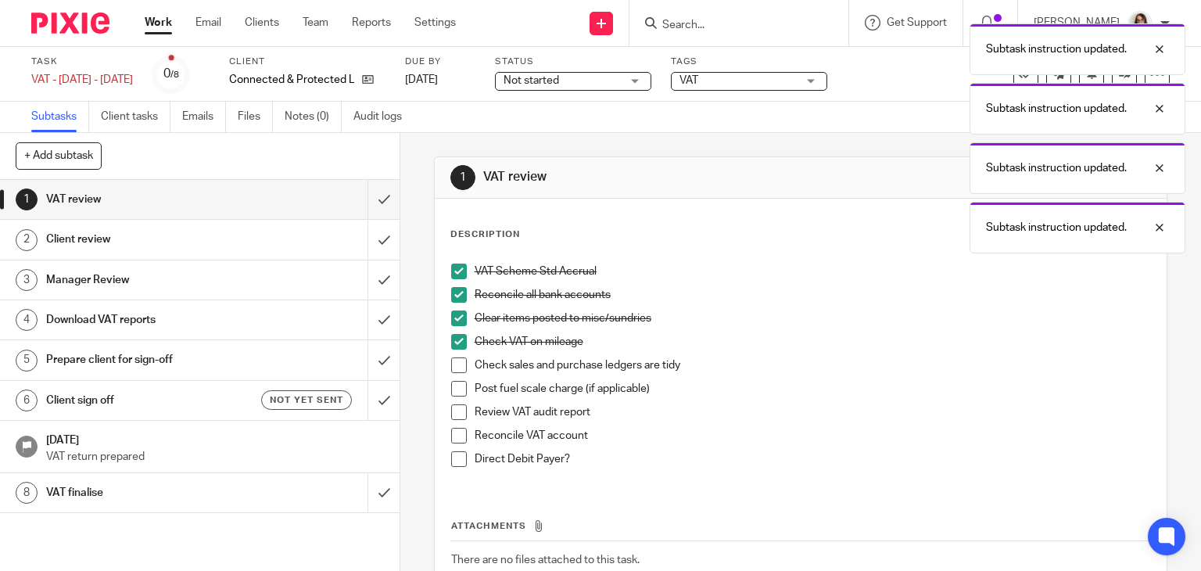
click at [455, 367] on span at bounding box center [459, 365] width 16 height 16
click at [454, 406] on span at bounding box center [459, 412] width 16 height 16
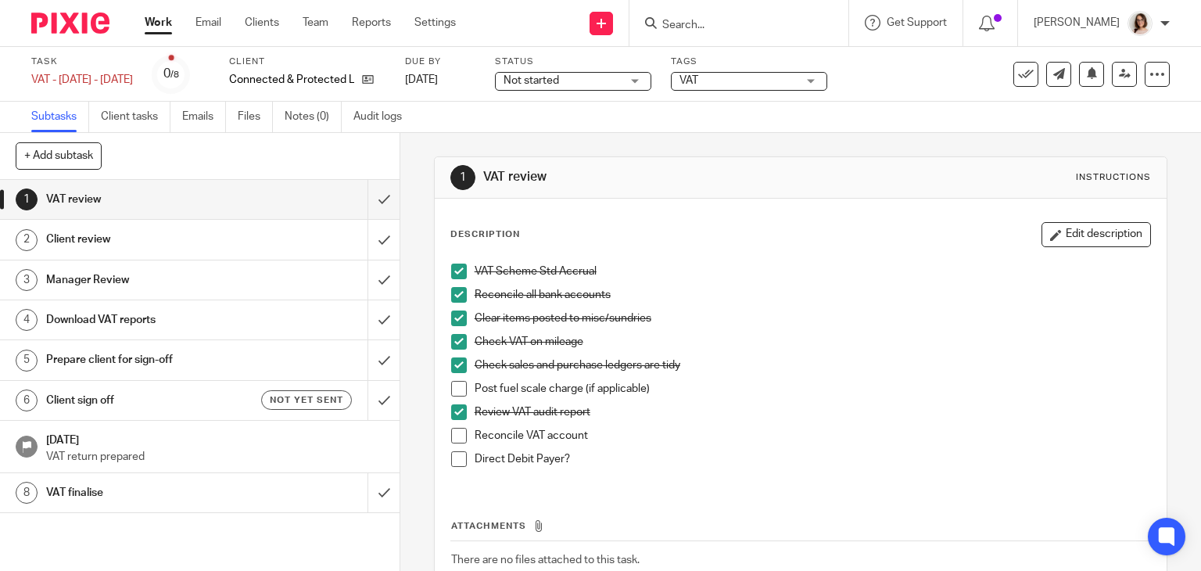
click at [454, 436] on span at bounding box center [459, 436] width 16 height 16
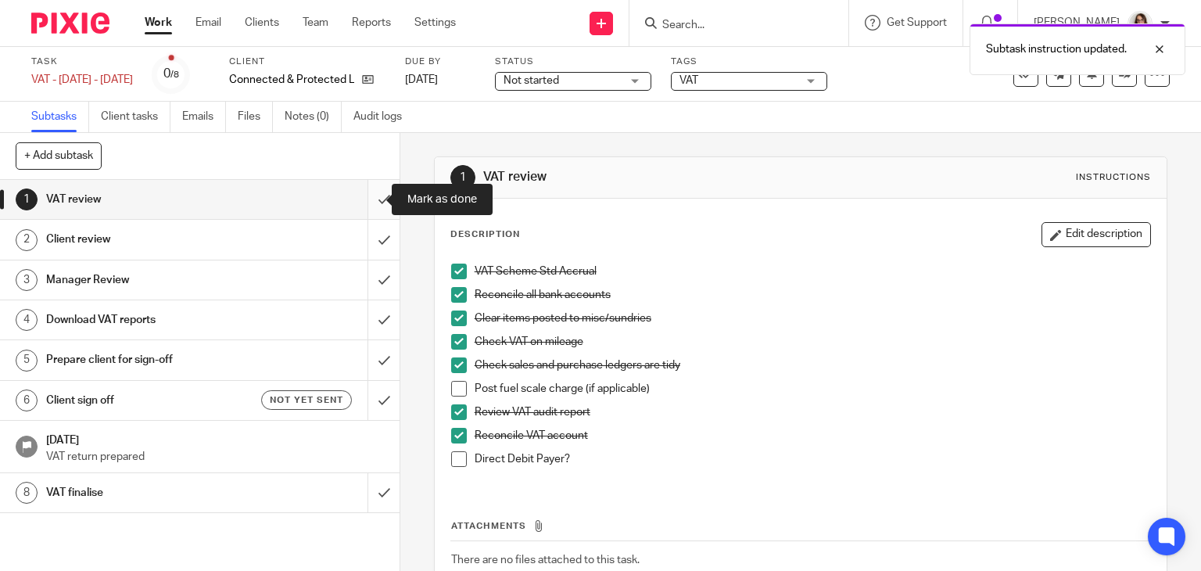
click at [364, 198] on input "submit" at bounding box center [200, 199] width 400 height 39
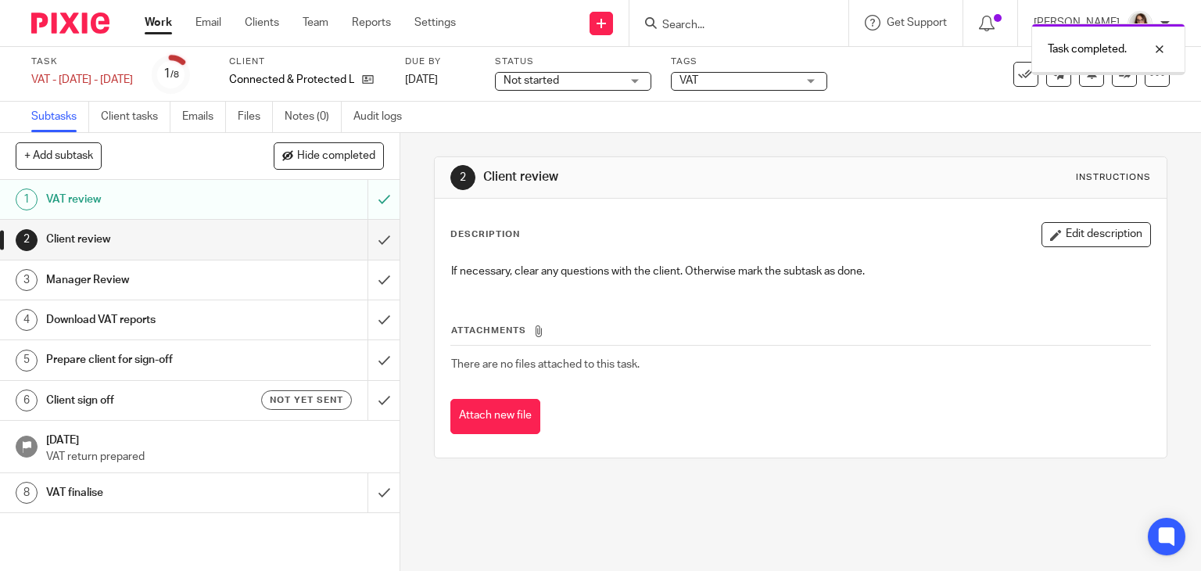
click at [370, 246] on input "submit" at bounding box center [200, 239] width 400 height 39
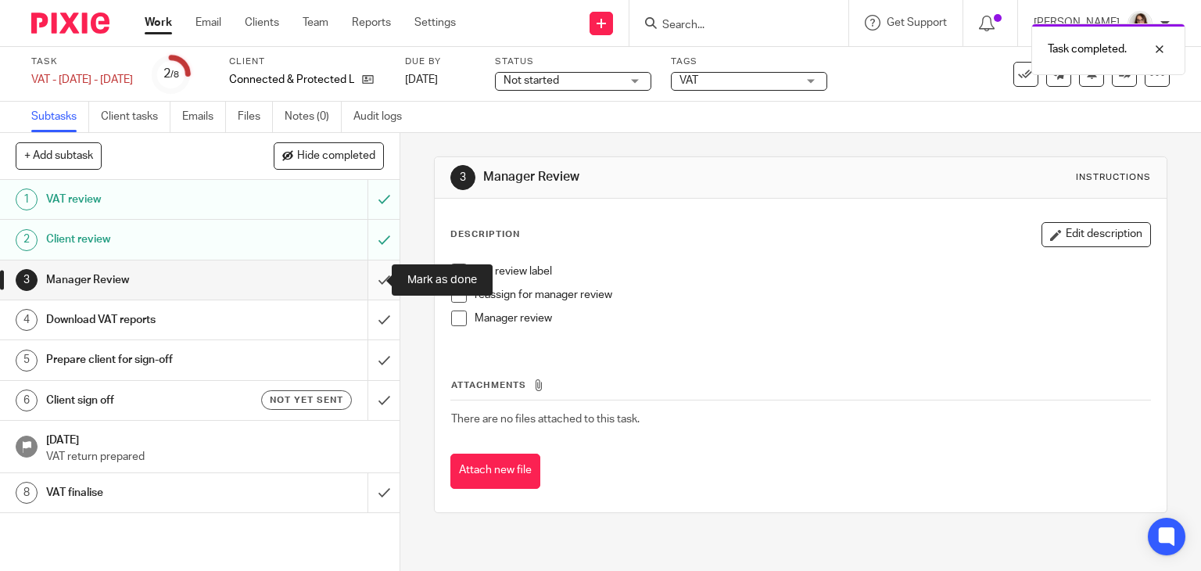
click at [365, 278] on input "submit" at bounding box center [200, 279] width 400 height 39
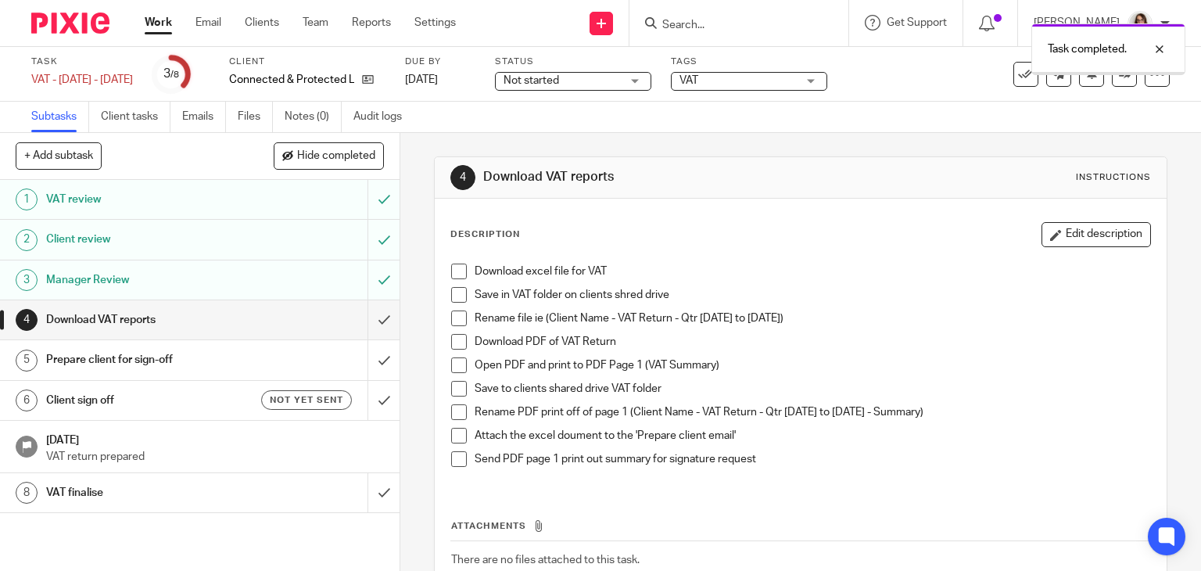
click at [368, 325] on input "submit" at bounding box center [200, 319] width 400 height 39
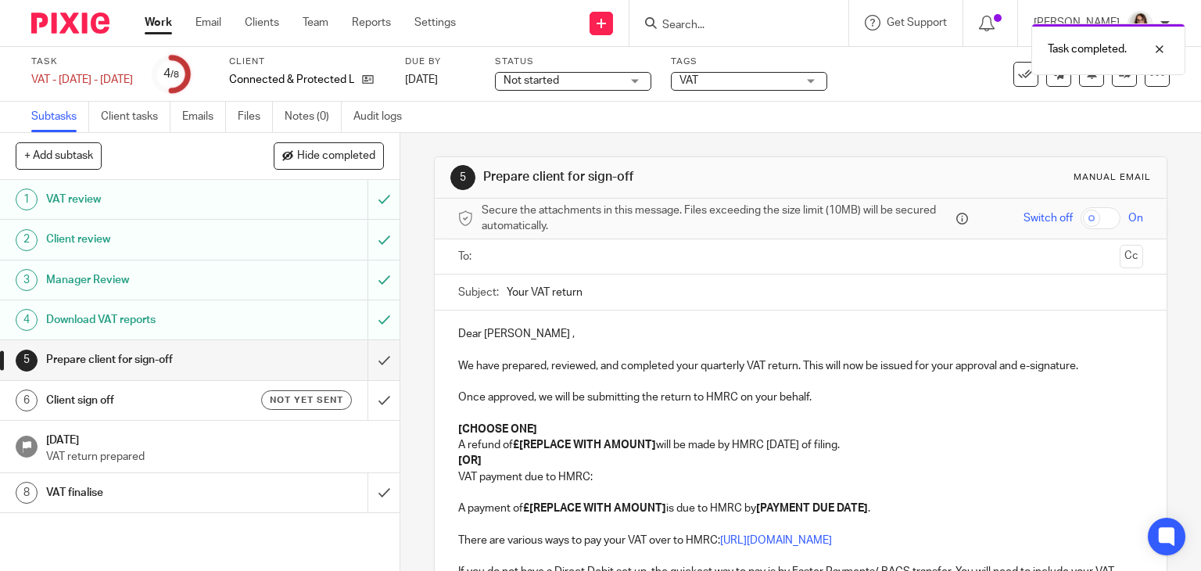
click at [519, 254] on input "text" at bounding box center [800, 257] width 626 height 18
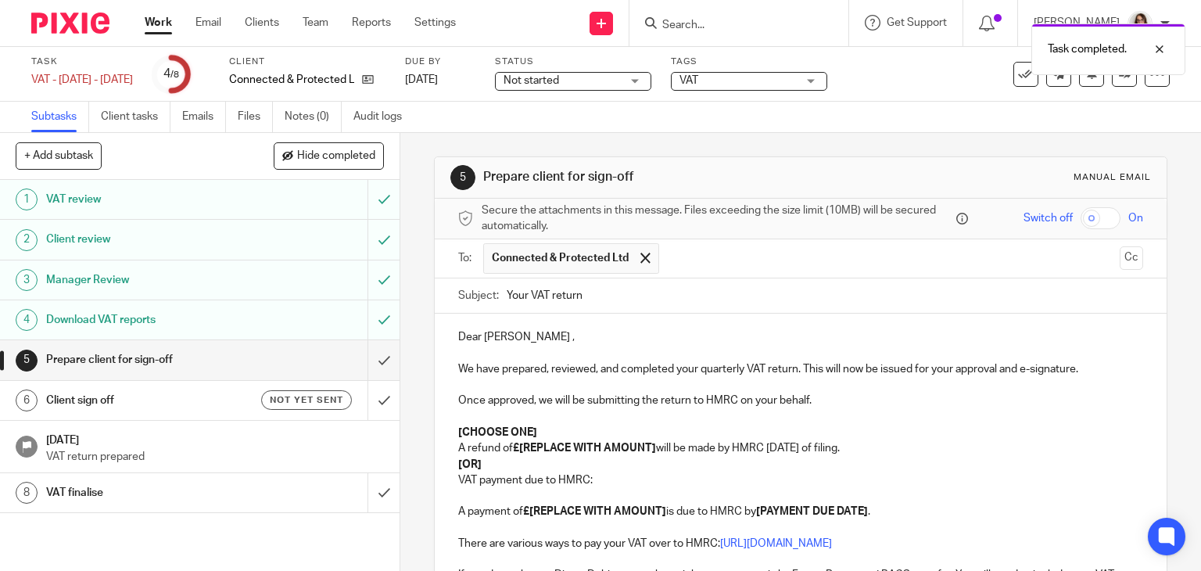
click at [698, 267] on input "text" at bounding box center [890, 258] width 447 height 30
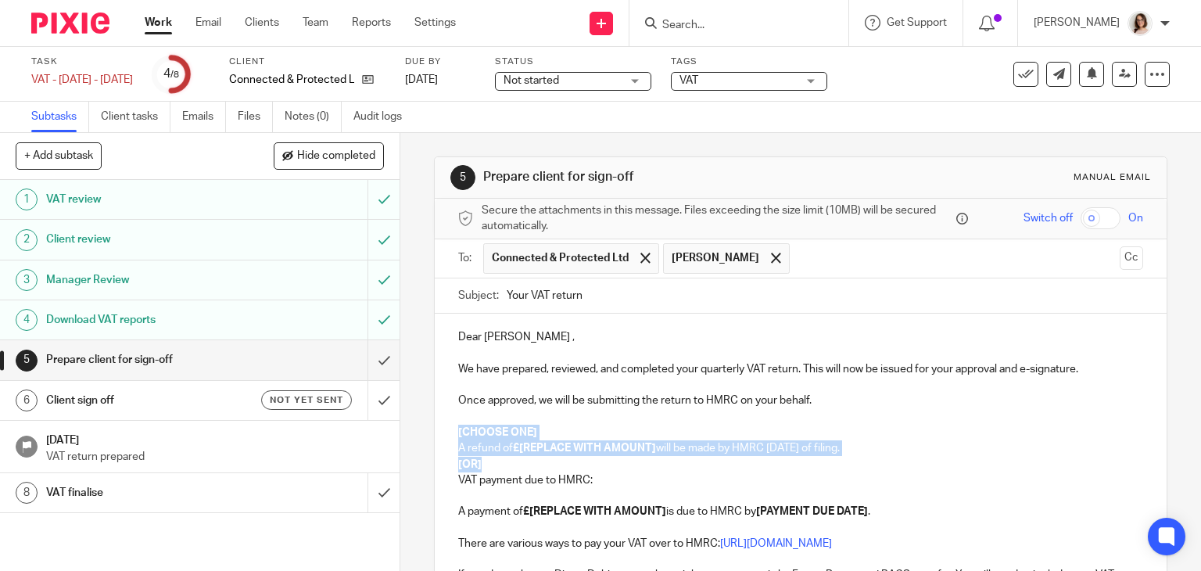
drag, startPoint x: 485, startPoint y: 464, endPoint x: 451, endPoint y: 433, distance: 45.4
click at [451, 433] on div "Dear Paul , We have prepared, reviewed, and completed your quarterly VAT return…" at bounding box center [801, 541] width 733 height 455
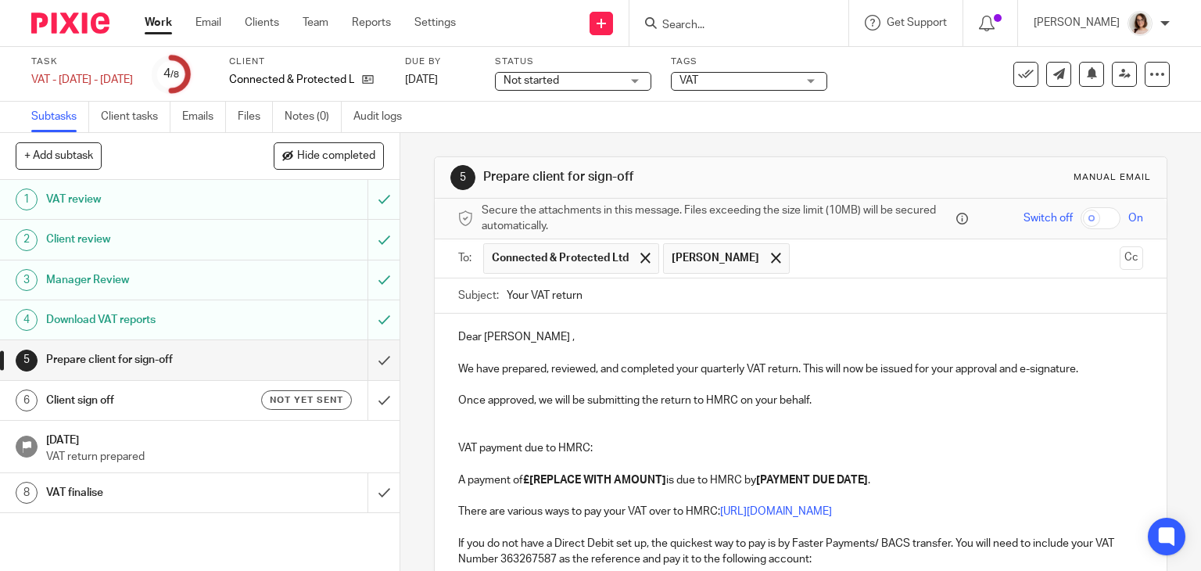
click at [660, 477] on strong "£[REPLACE WITH AMOUNT]" at bounding box center [594, 480] width 143 height 11
click at [776, 481] on p "A payment of £4317.95 is due to HMRC by [PAYMENT DUE DATE] ." at bounding box center [801, 480] width 686 height 16
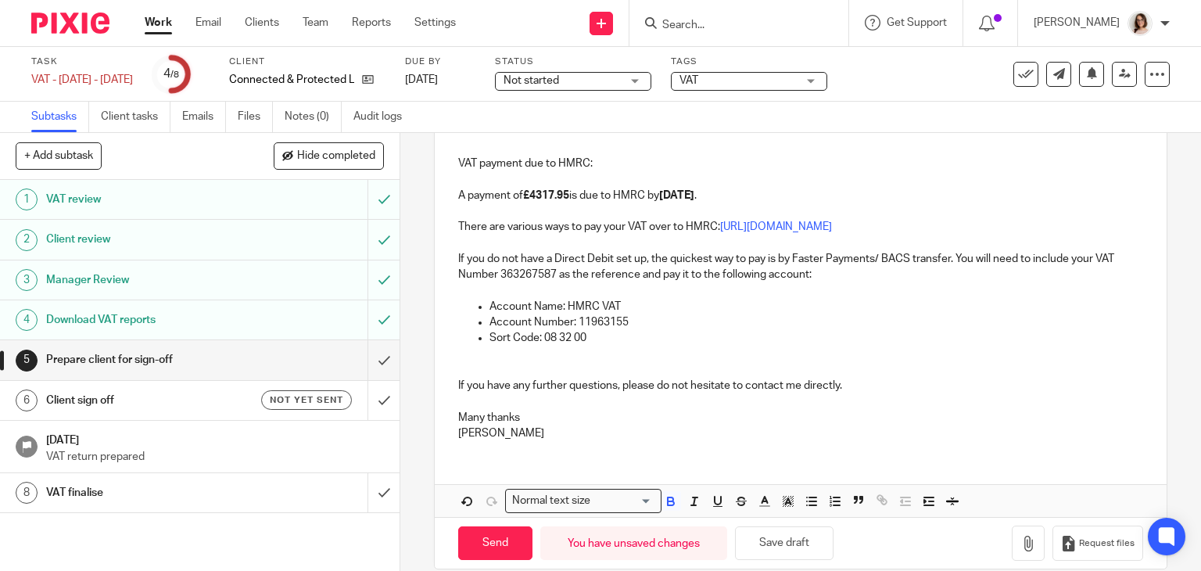
scroll to position [304, 0]
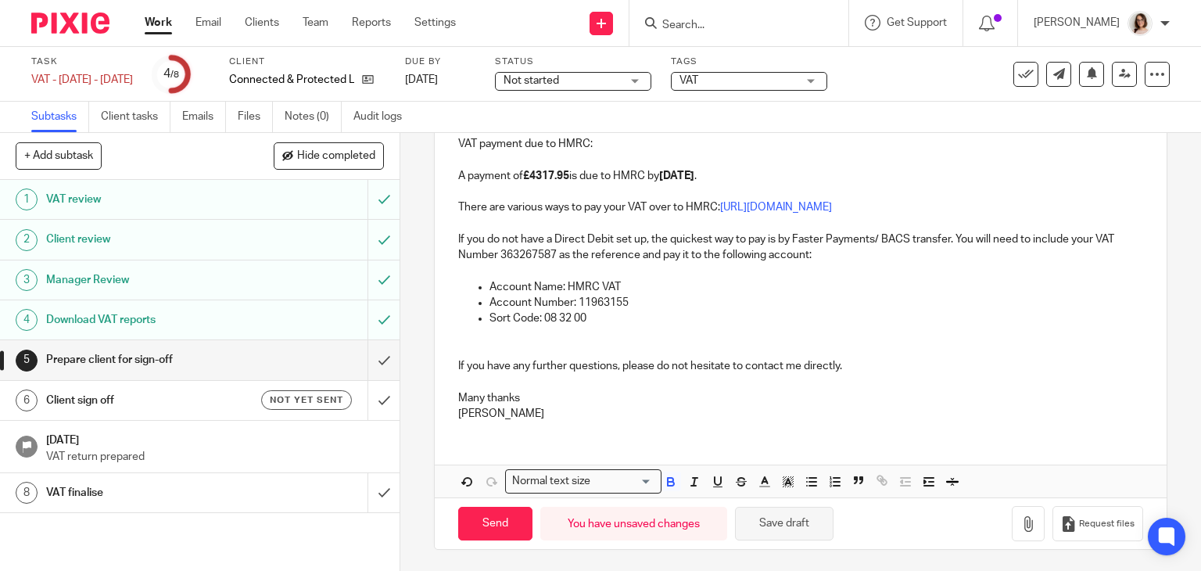
click at [784, 526] on button "Save draft" at bounding box center [784, 524] width 99 height 34
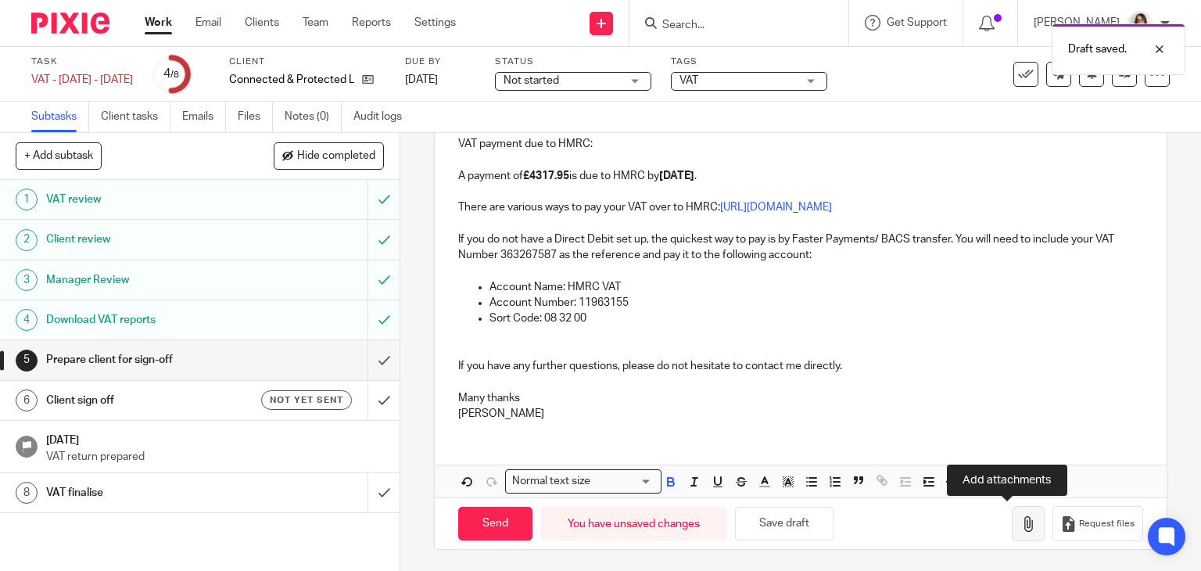
click at [1021, 516] on icon "button" at bounding box center [1029, 524] width 16 height 16
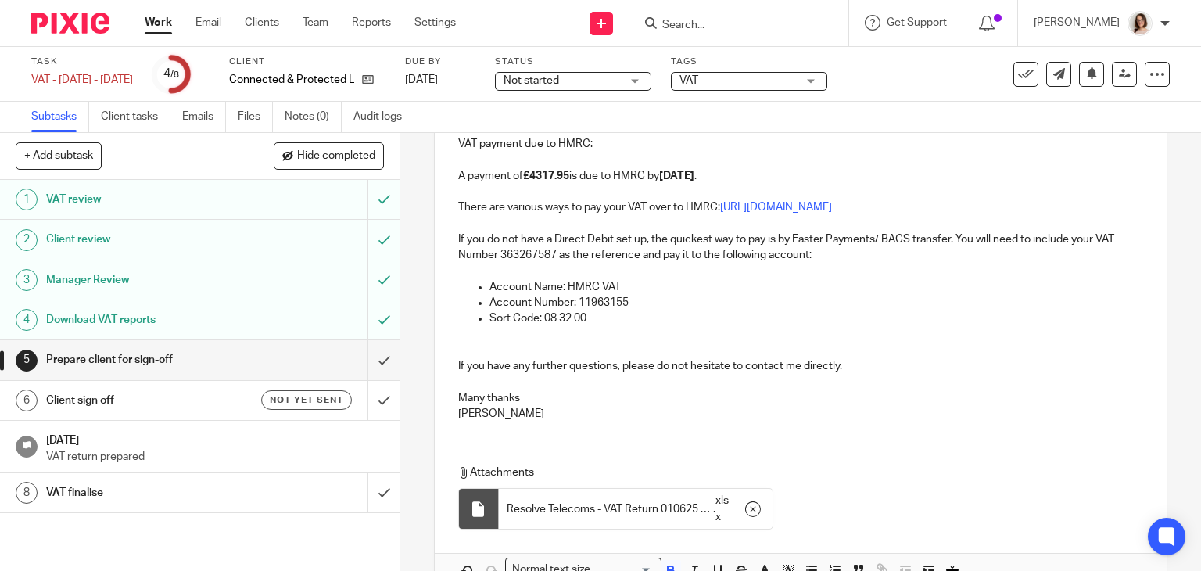
scroll to position [393, 0]
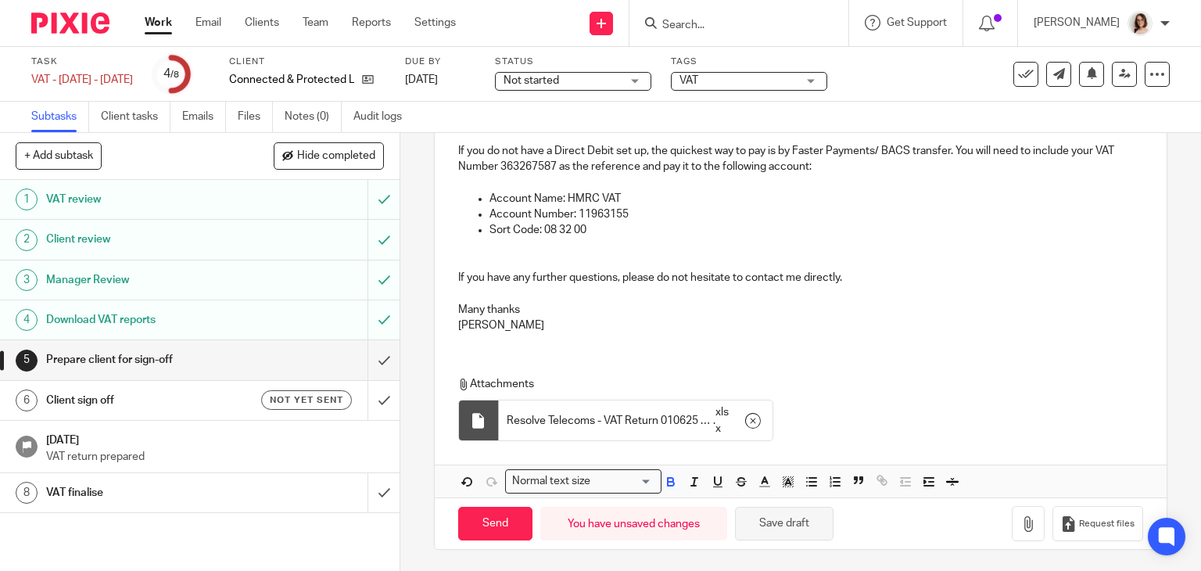
click at [772, 515] on button "Save draft" at bounding box center [784, 524] width 99 height 34
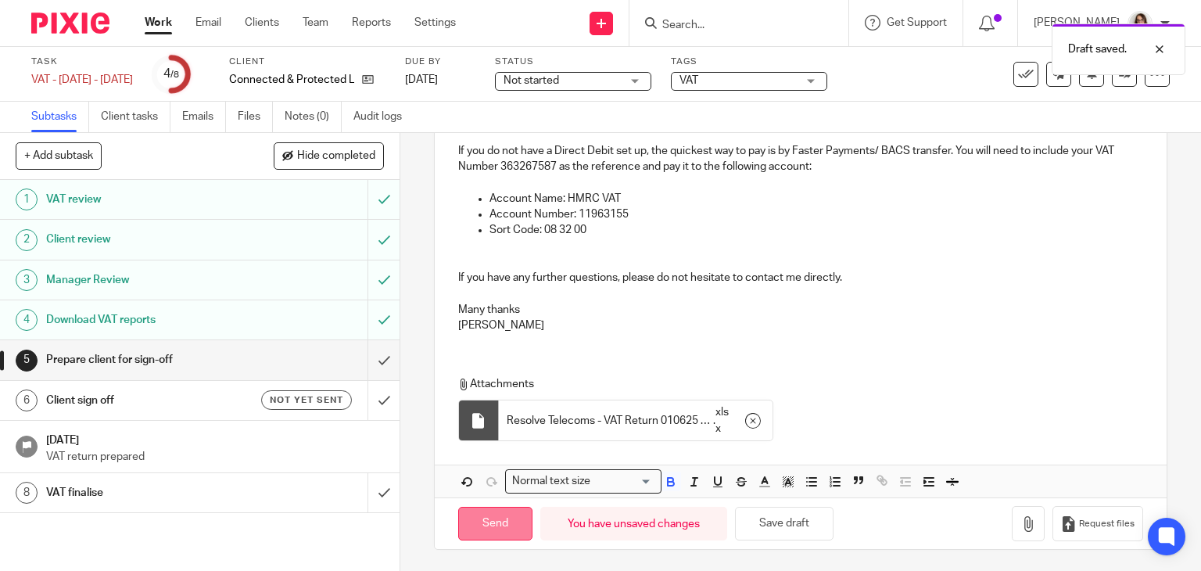
click at [500, 520] on input "Send" at bounding box center [495, 524] width 74 height 34
type input "Sent"
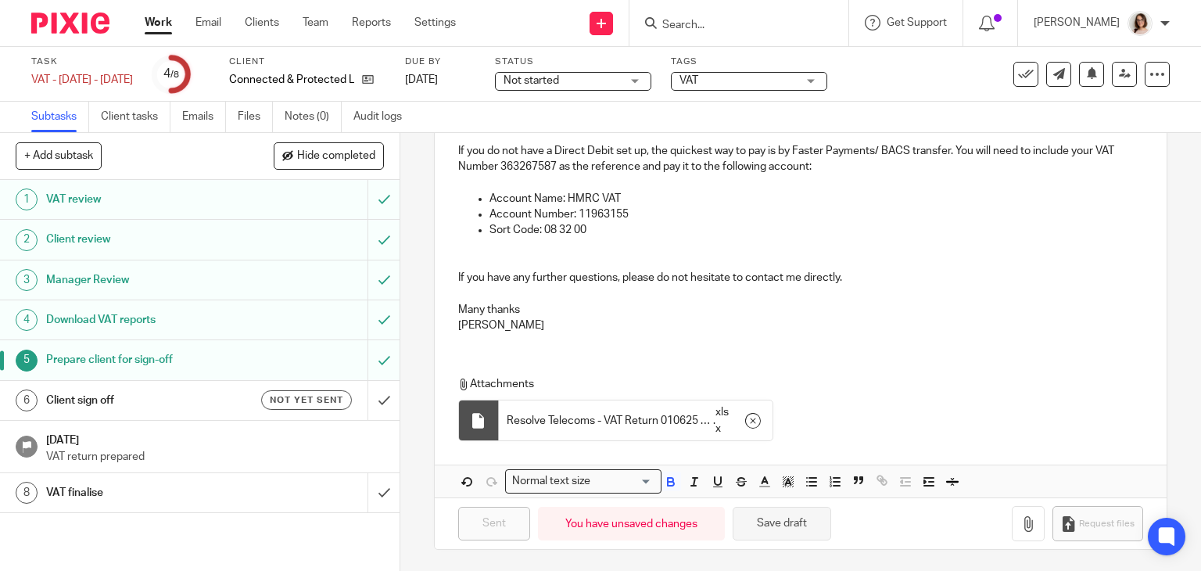
click at [763, 514] on button "Save draft" at bounding box center [782, 524] width 99 height 34
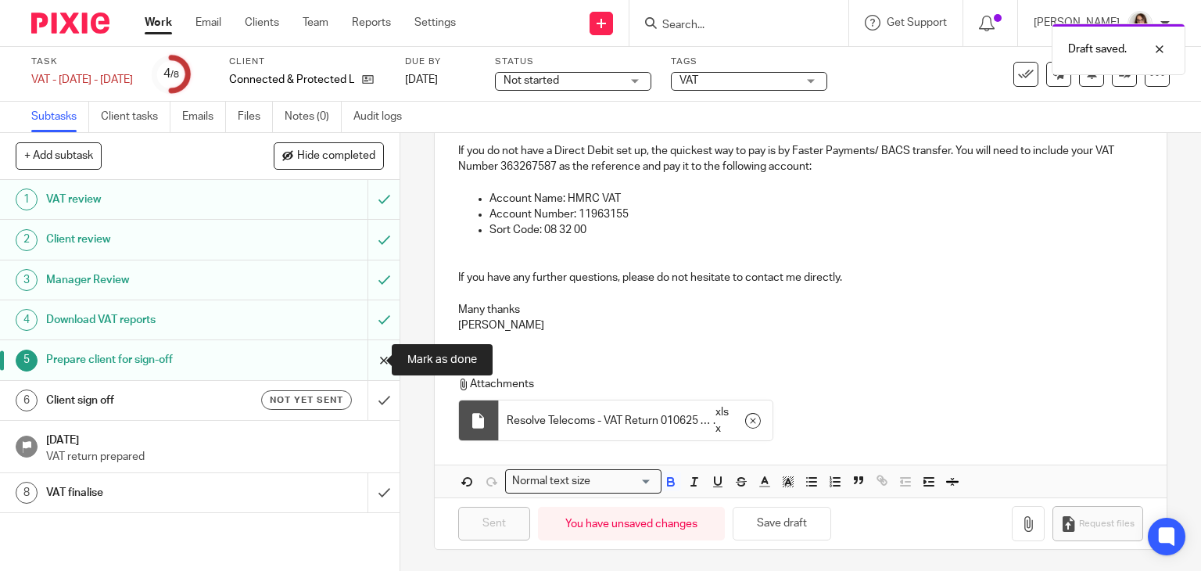
click at [371, 358] on input "submit" at bounding box center [200, 359] width 400 height 39
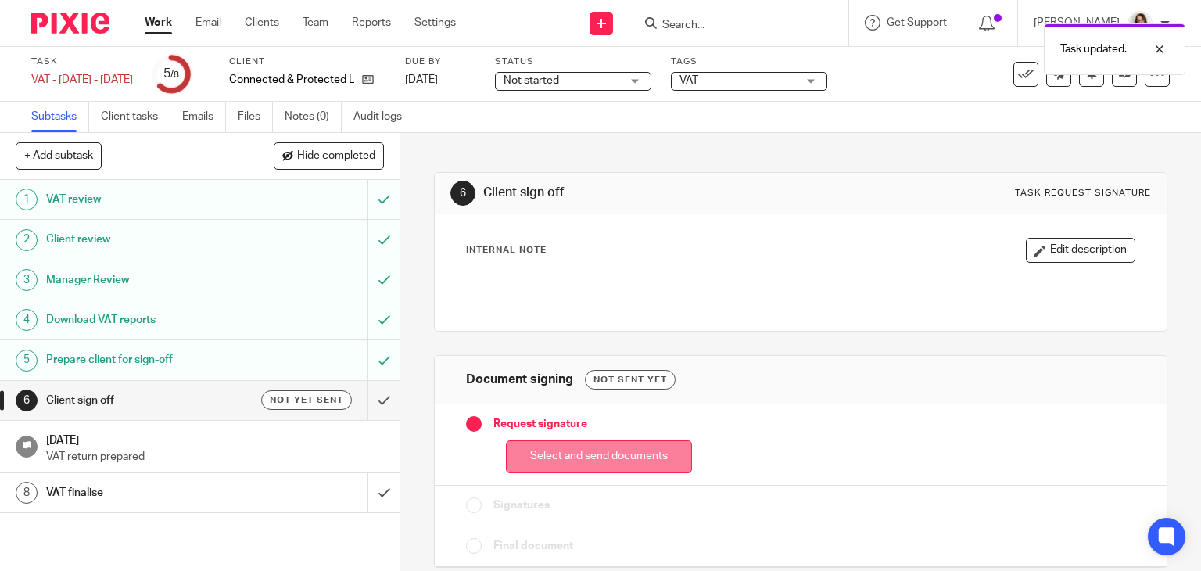
click at [551, 457] on button "Select and send documents" at bounding box center [599, 457] width 186 height 34
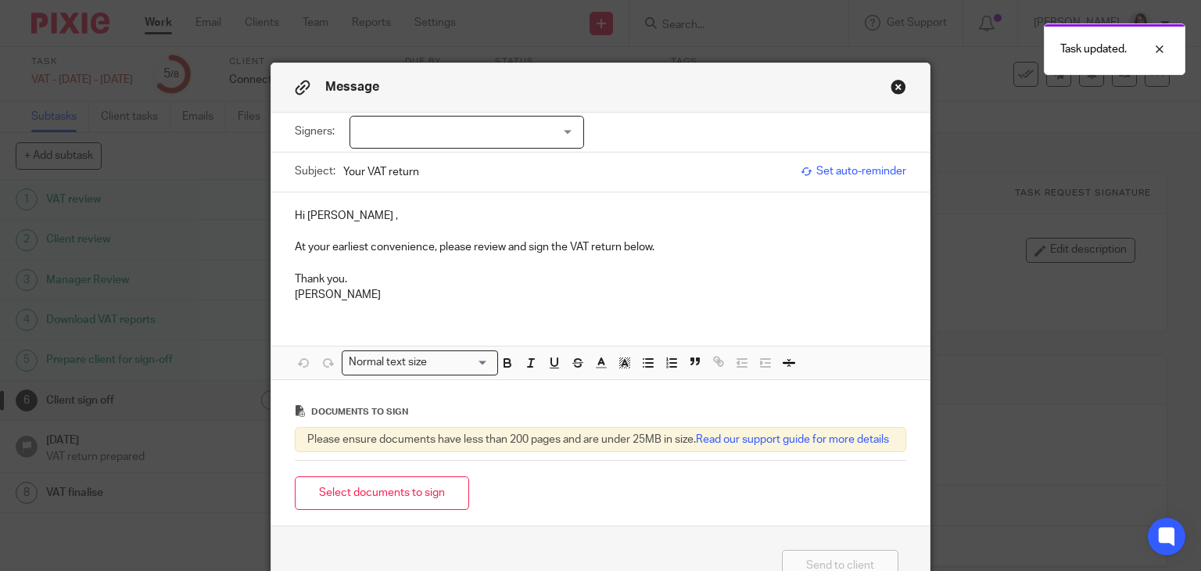
click at [488, 136] on div at bounding box center [467, 132] width 235 height 33
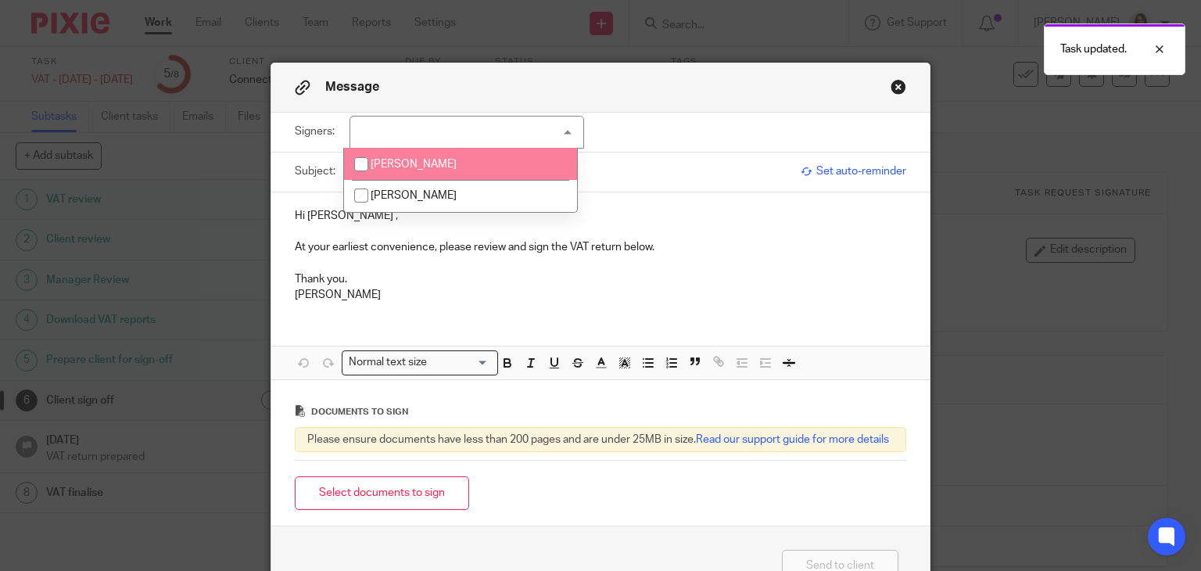
click at [357, 165] on input "checkbox" at bounding box center [361, 164] width 30 height 30
checkbox input "true"
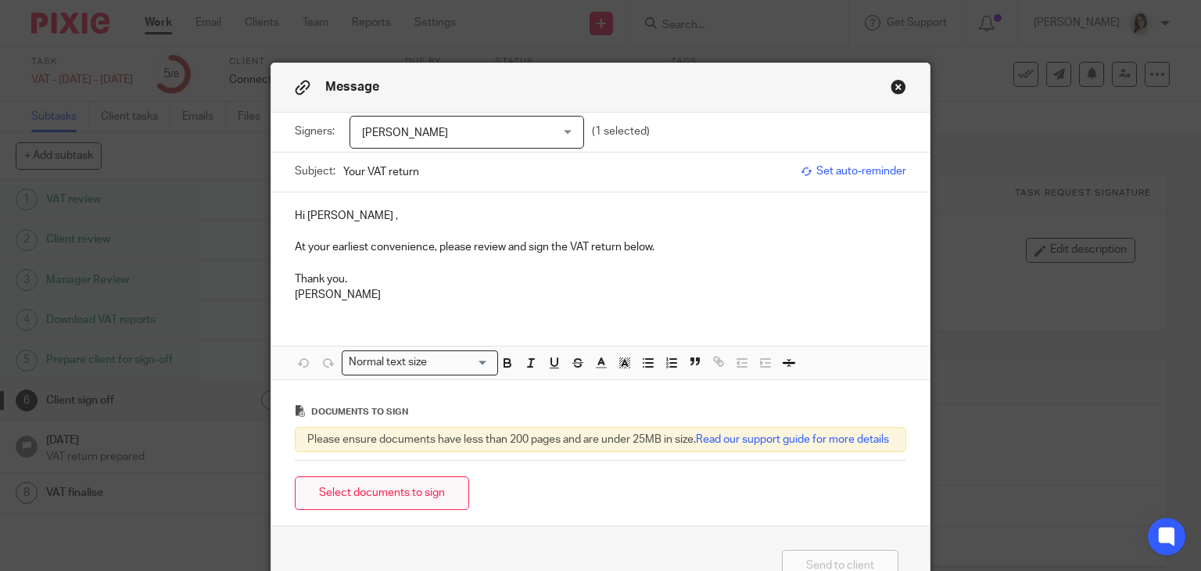
click at [379, 508] on button "Select documents to sign" at bounding box center [382, 493] width 174 height 34
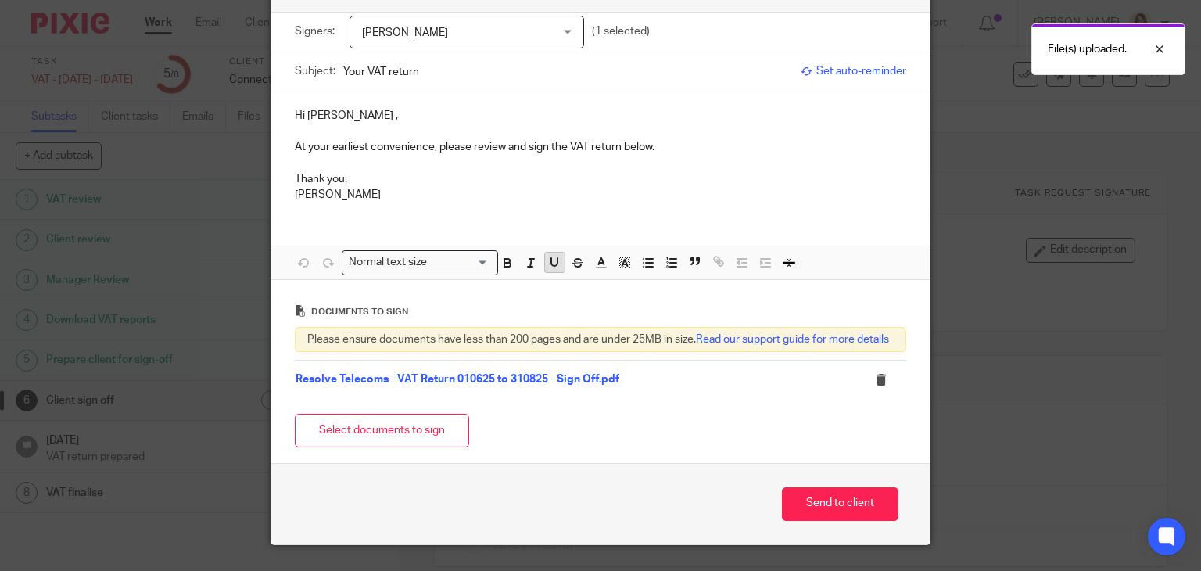
scroll to position [150, 0]
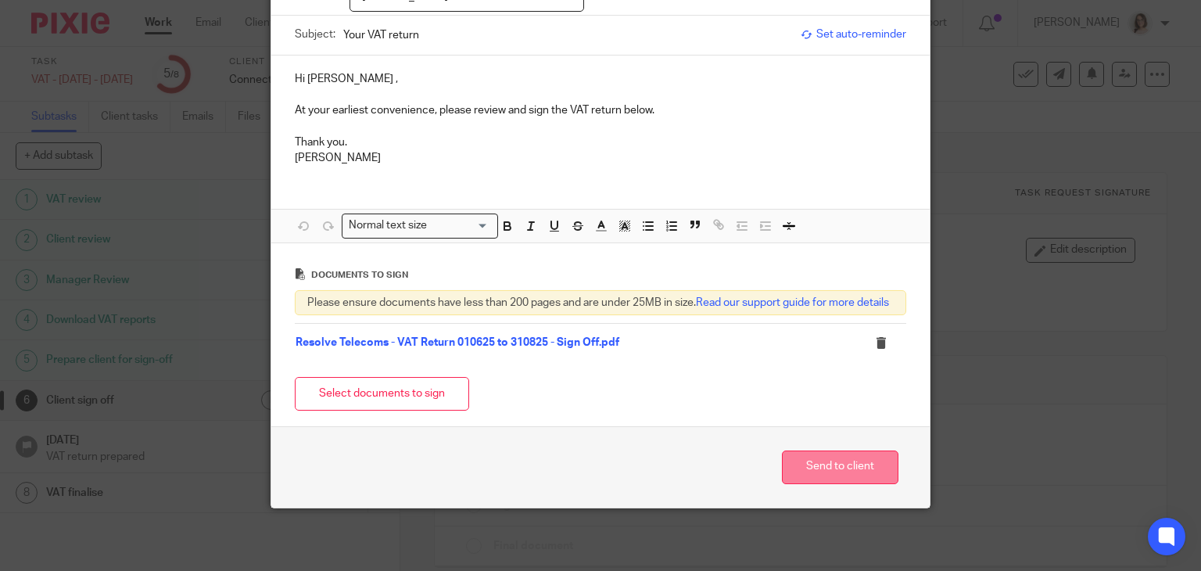
click at [831, 461] on button "Send to client" at bounding box center [840, 467] width 117 height 34
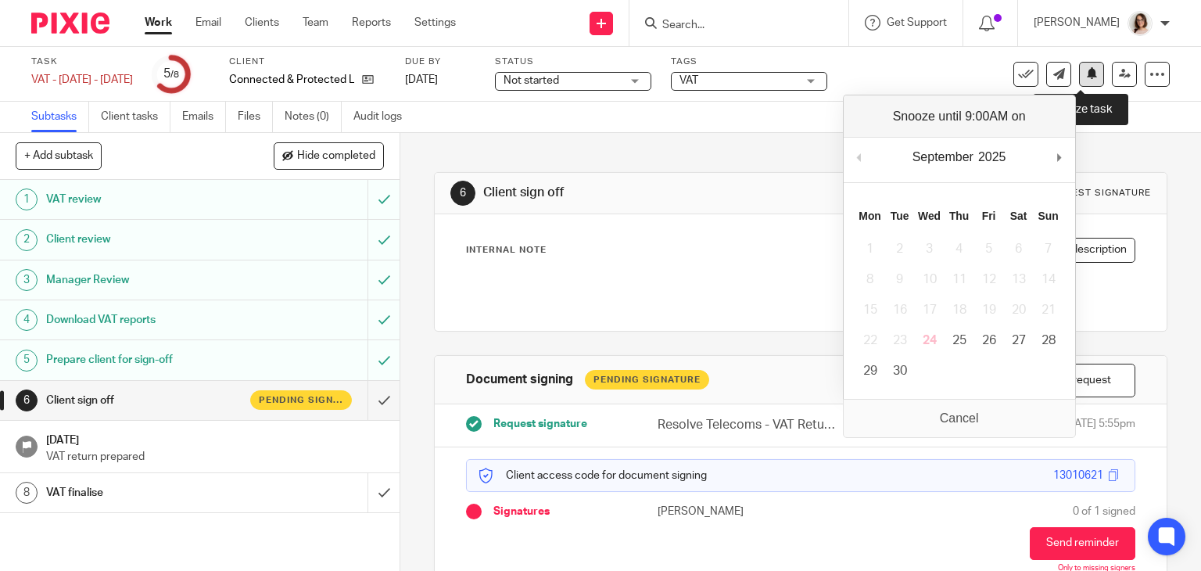
click at [1086, 70] on icon at bounding box center [1092, 73] width 12 height 12
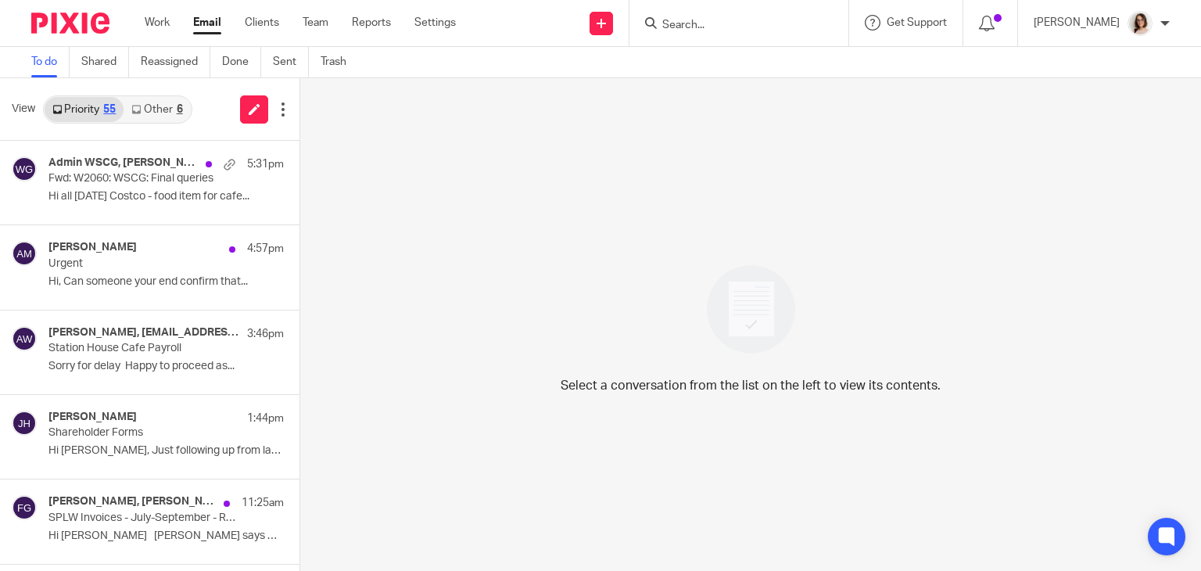
click at [204, 24] on link "Email" at bounding box center [207, 23] width 28 height 16
click at [154, 113] on link "Other 6" at bounding box center [157, 109] width 66 height 25
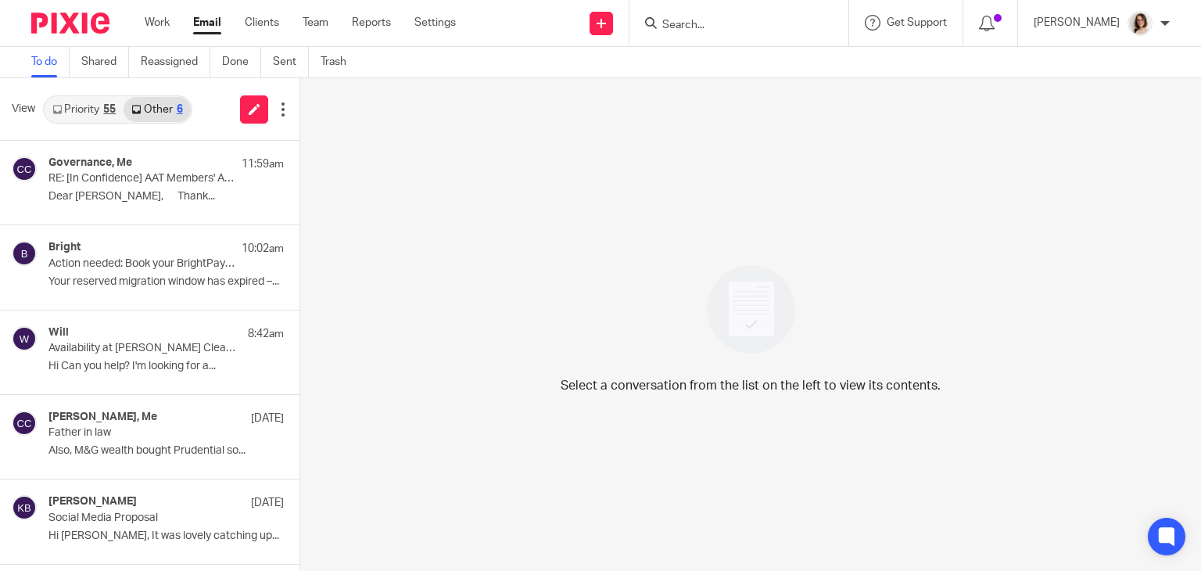
click at [594, 213] on div "Select a conversation from the list on the left to view its contents." at bounding box center [750, 324] width 901 height 493
click at [215, 23] on link "Email" at bounding box center [207, 23] width 28 height 16
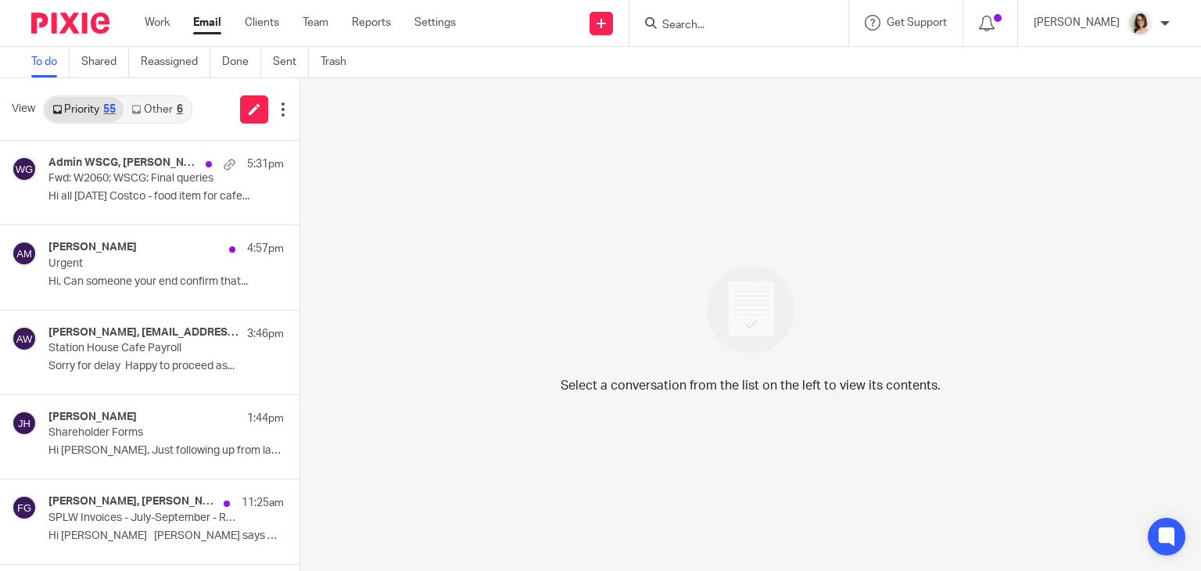
click at [163, 109] on link "Other 6" at bounding box center [157, 109] width 66 height 25
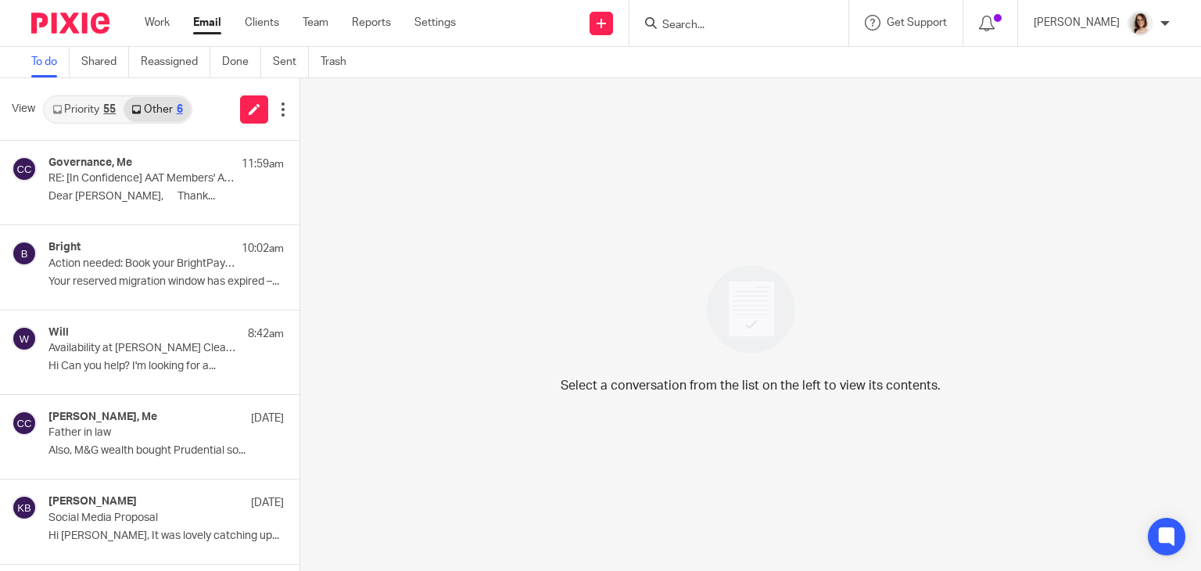
click at [213, 23] on link "Email" at bounding box center [207, 23] width 28 height 16
